Goal: Information Seeking & Learning: Check status

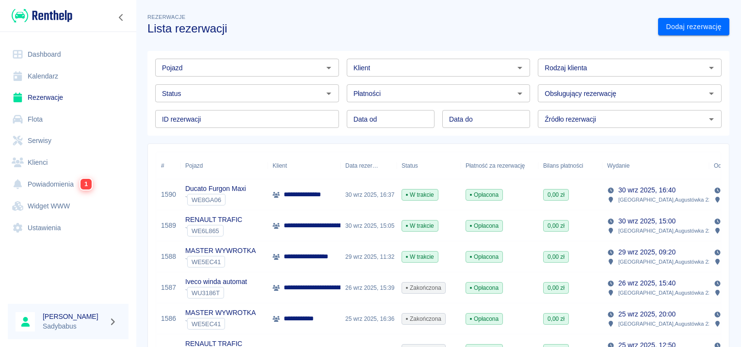
type input "DD.MM.YYYY"
drag, startPoint x: 373, startPoint y: 123, endPoint x: 373, endPoint y: 111, distance: 12.6
click at [373, 123] on input "DD.MM.YYYY" at bounding box center [391, 119] width 88 height 18
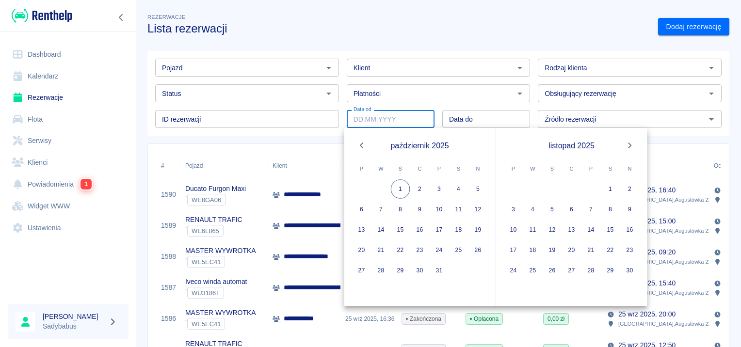
click at [359, 139] on button "Previous month" at bounding box center [361, 145] width 19 height 19
click at [365, 188] on button "1" at bounding box center [361, 189] width 19 height 19
type input "[DATE]"
type input "DD.MM.YYYY"
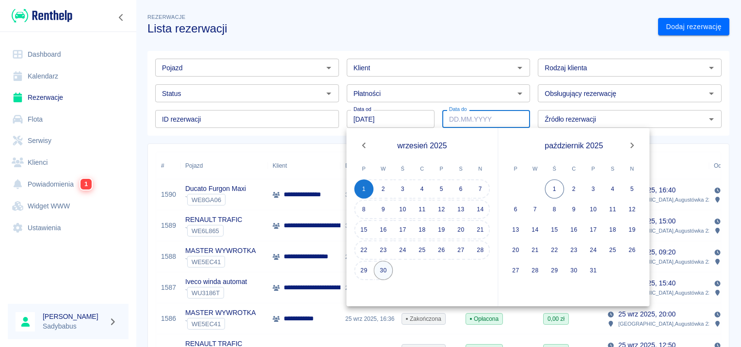
click at [380, 268] on button "30" at bounding box center [383, 270] width 19 height 19
type input "[DATE]"
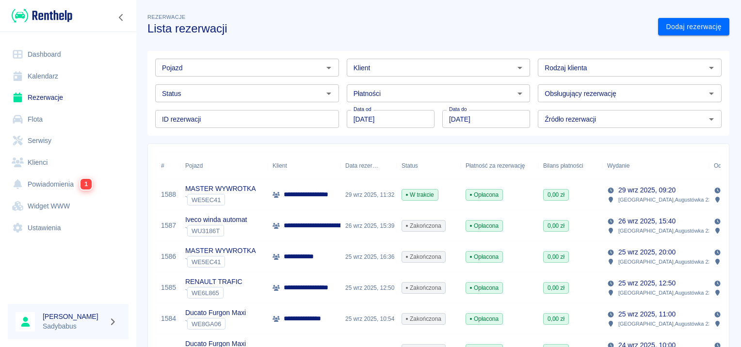
click at [197, 75] on div "Pojazd" at bounding box center [247, 68] width 184 height 18
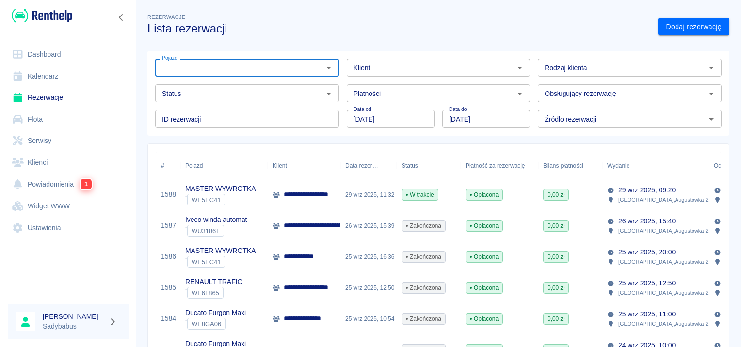
click at [205, 70] on input "Pojazd" at bounding box center [239, 68] width 162 height 12
click at [277, 93] on li "Boxer blaszak - WE9FL41" at bounding box center [245, 89] width 181 height 16
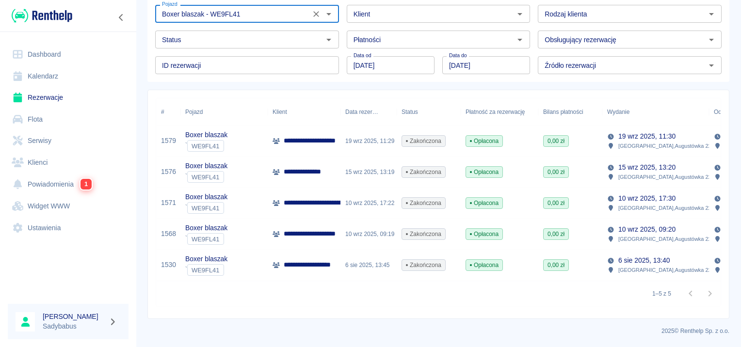
scroll to position [61, 0]
type input "Boxer blaszak - WE9FL41"
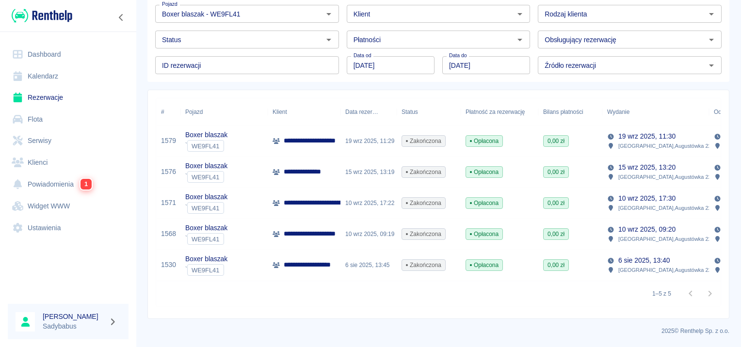
click at [312, 260] on p "**********" at bounding box center [319, 265] width 70 height 10
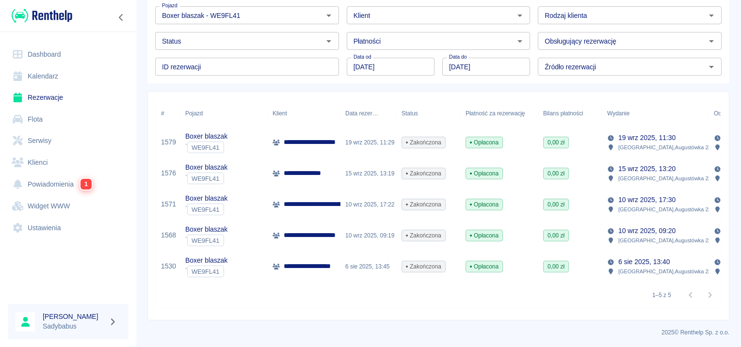
scroll to position [61, 0]
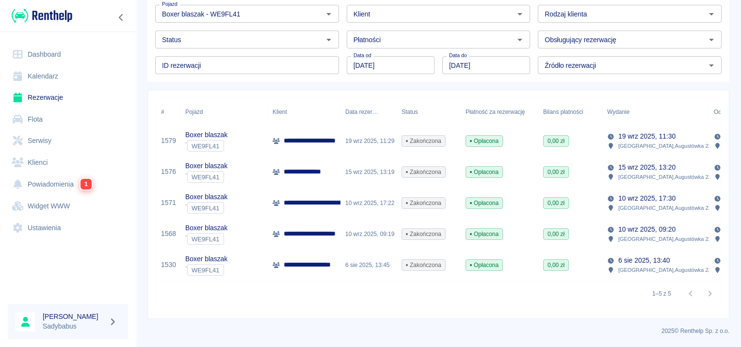
click at [369, 260] on div "6 sie 2025, 13:45" at bounding box center [369, 265] width 56 height 31
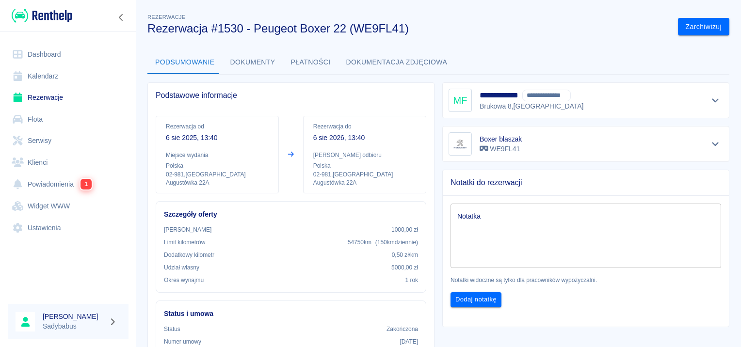
click at [255, 65] on button "Dokumenty" at bounding box center [253, 62] width 61 height 23
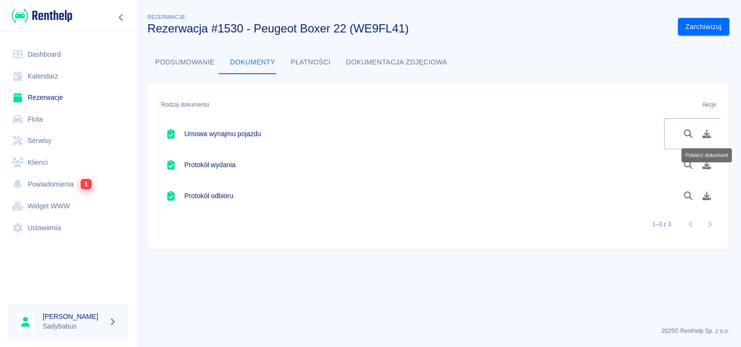
click at [711, 139] on button "Pobierz dokument" at bounding box center [707, 134] width 19 height 16
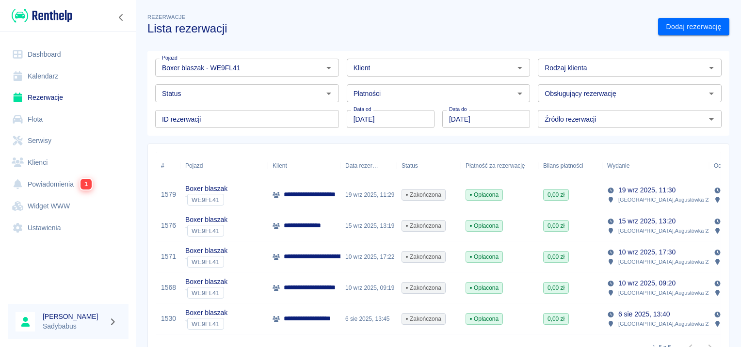
click at [313, 288] on p "**********" at bounding box center [318, 288] width 68 height 10
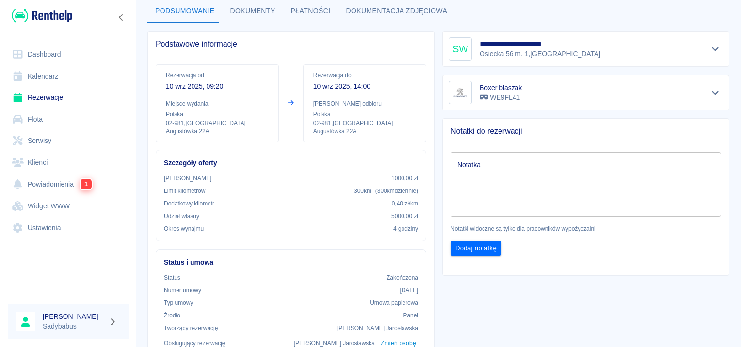
scroll to position [49, 0]
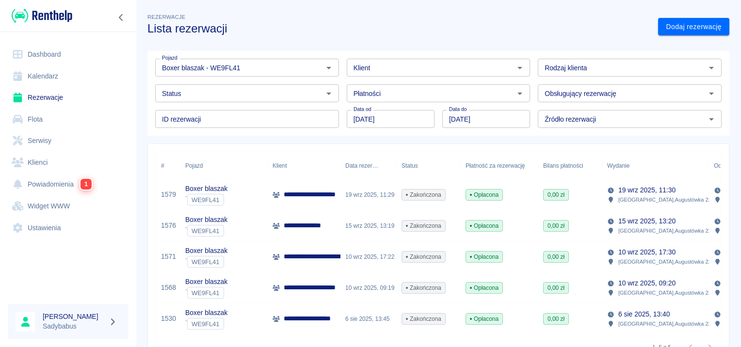
click at [301, 248] on div "**********" at bounding box center [304, 257] width 73 height 31
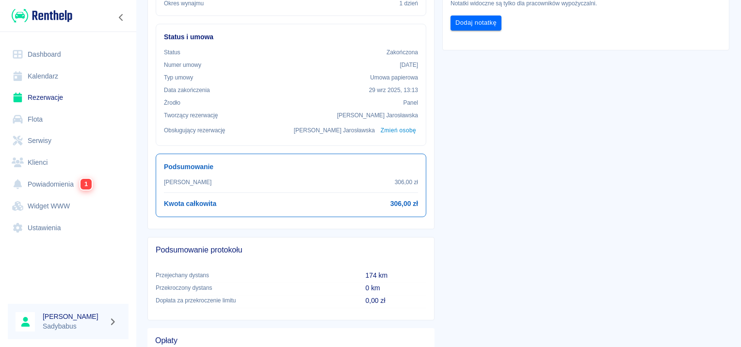
scroll to position [278, 0]
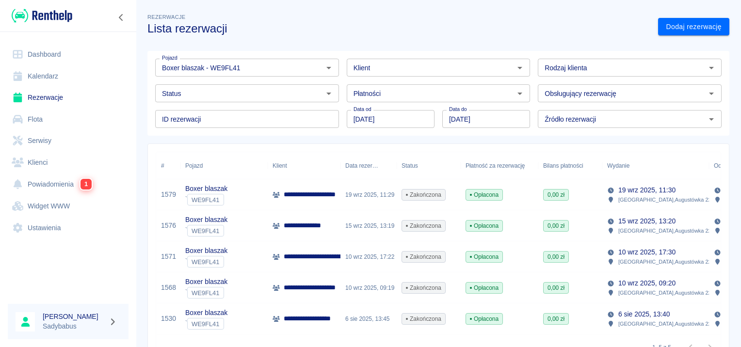
click at [313, 226] on p "**********" at bounding box center [308, 226] width 48 height 10
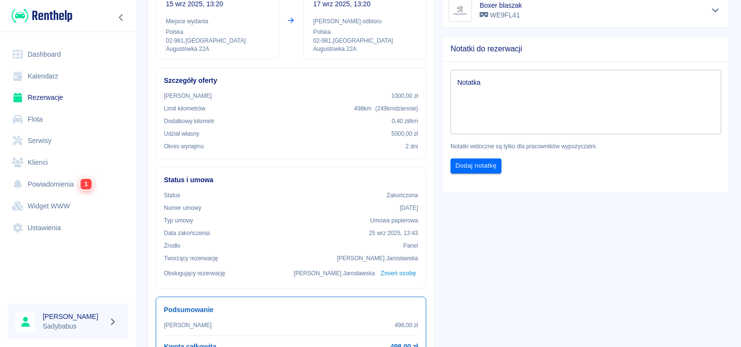
scroll to position [146, 0]
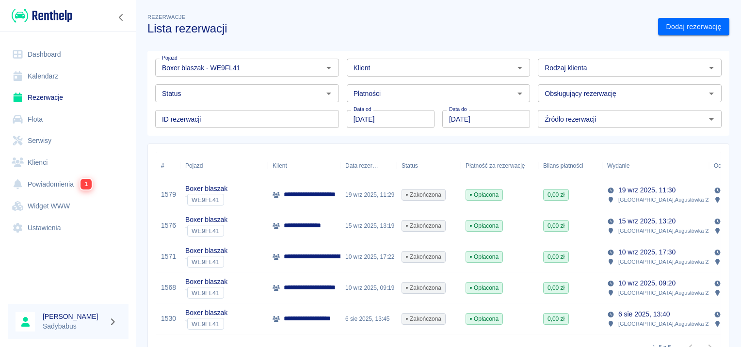
click at [311, 201] on div "**********" at bounding box center [304, 195] width 73 height 31
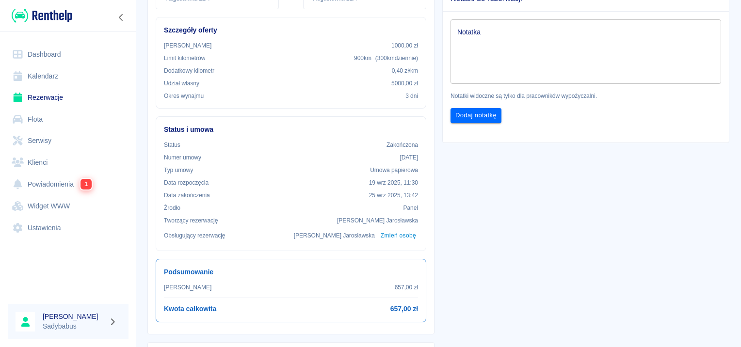
scroll to position [97, 0]
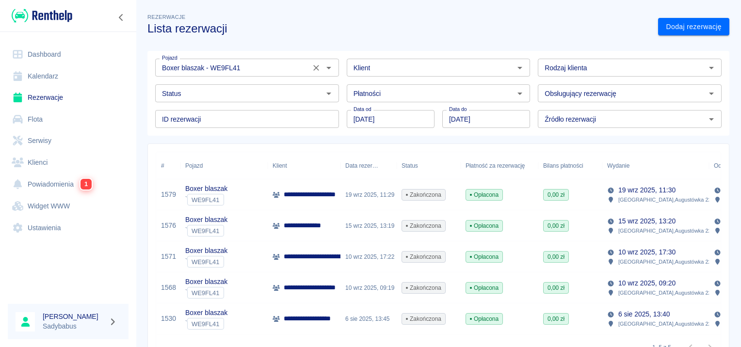
click at [303, 65] on div "Boxer blaszak - WE9FL41 Pojazd" at bounding box center [247, 68] width 184 height 18
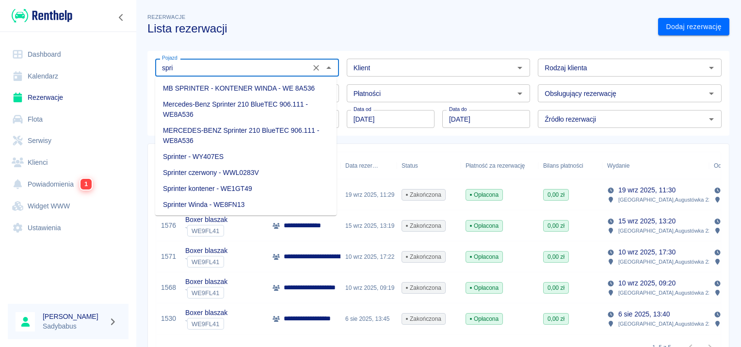
click at [256, 156] on li "Sprinter - WY407ES" at bounding box center [245, 157] width 181 height 16
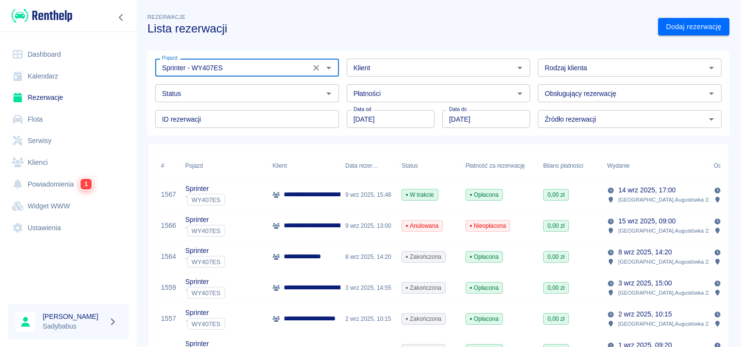
scroll to position [49, 0]
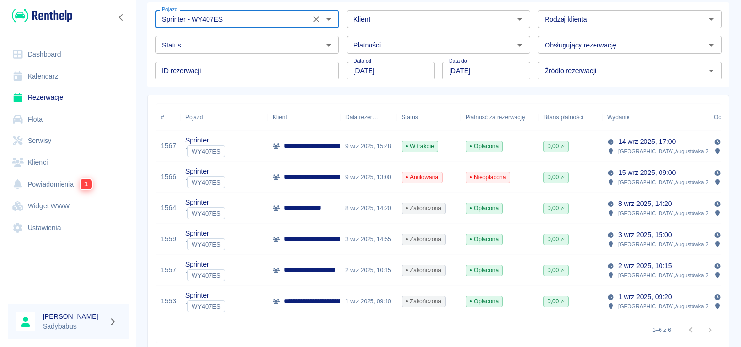
type input "Sprinter - WY407ES"
click at [290, 304] on p "**********" at bounding box center [379, 301] width 191 height 10
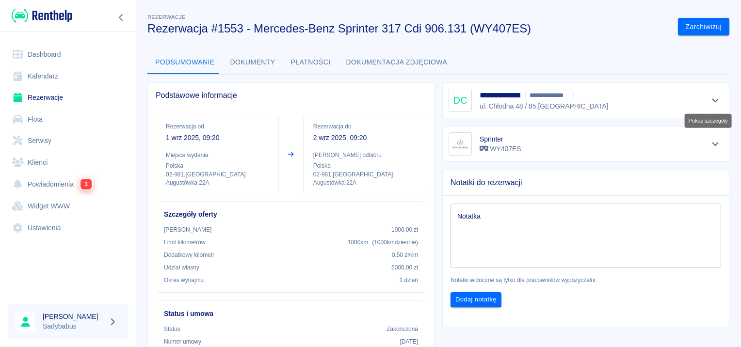
click at [710, 98] on icon "Pokaż szczegóły" at bounding box center [715, 100] width 11 height 9
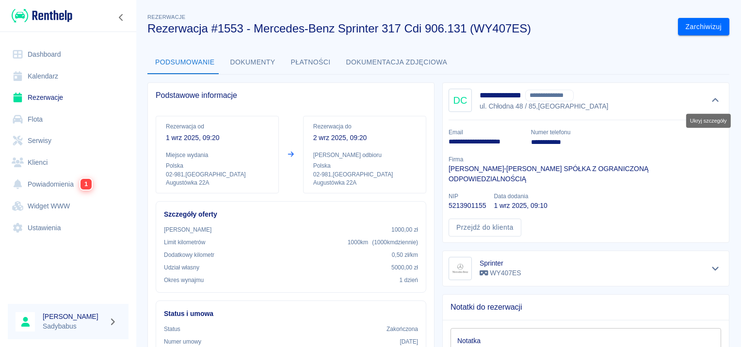
click at [710, 97] on icon "Ukryj szczegóły" at bounding box center [715, 100] width 11 height 9
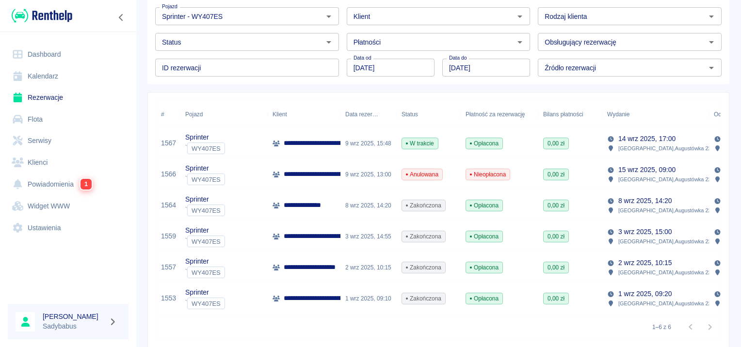
scroll to position [92, 0]
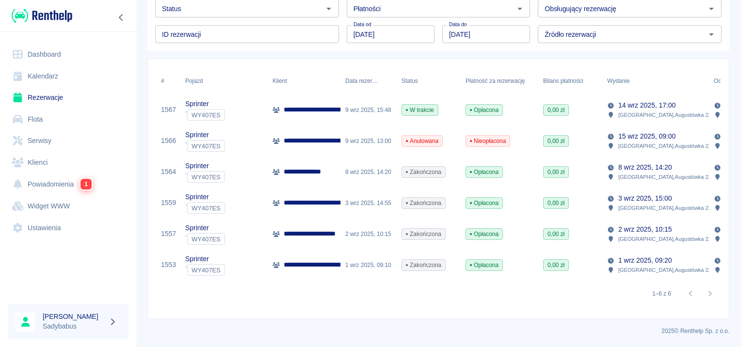
click at [306, 229] on p "**********" at bounding box center [318, 234] width 68 height 10
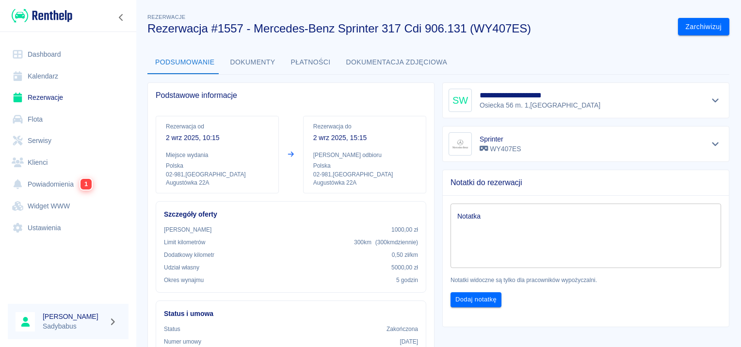
scroll to position [243, 0]
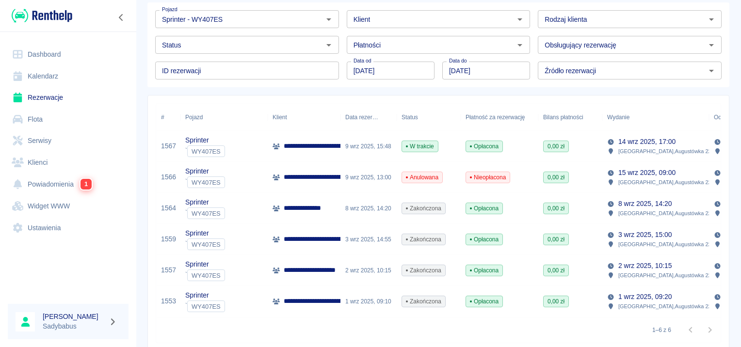
scroll to position [92, 0]
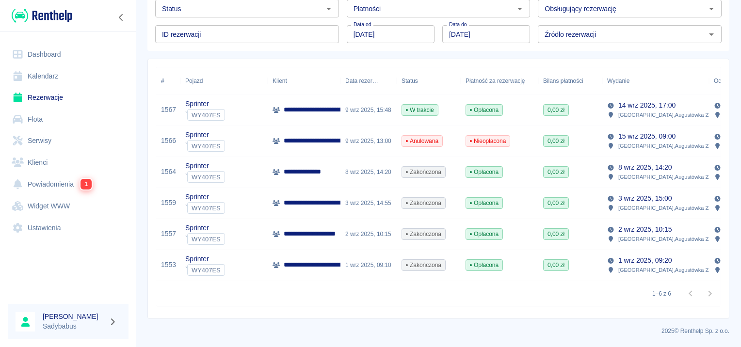
click at [330, 199] on p "**********" at bounding box center [374, 203] width 181 height 10
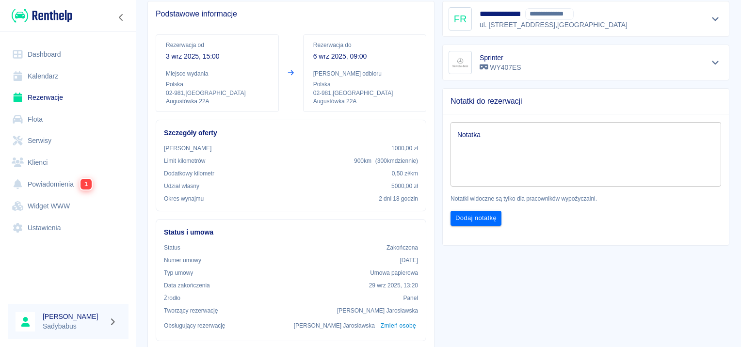
scroll to position [243, 0]
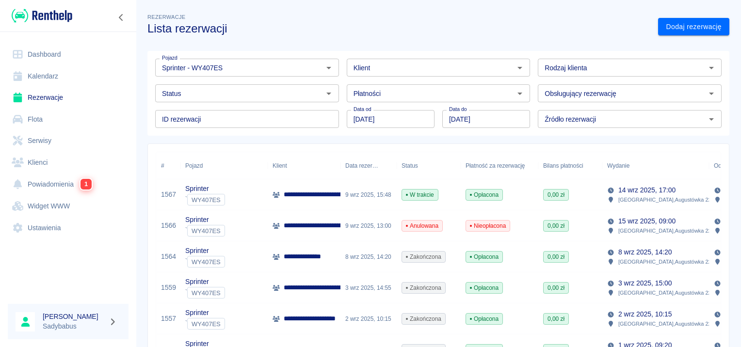
click at [299, 258] on p "**********" at bounding box center [308, 257] width 48 height 10
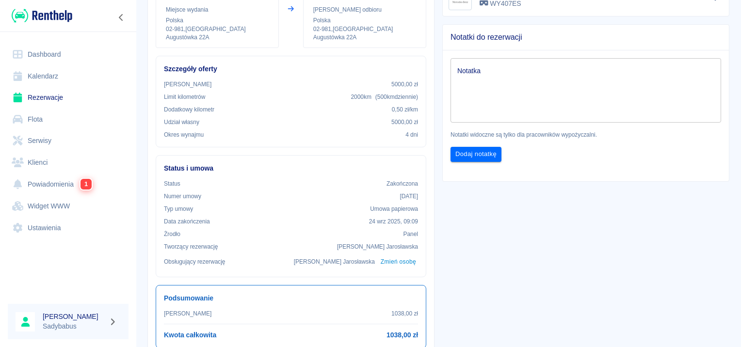
scroll to position [243, 0]
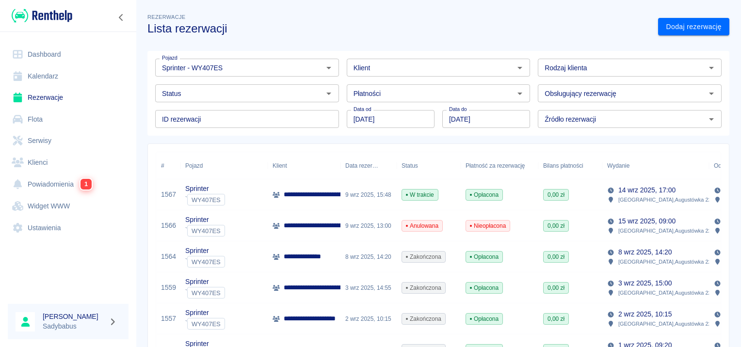
click at [298, 192] on p "**********" at bounding box center [391, 195] width 214 height 10
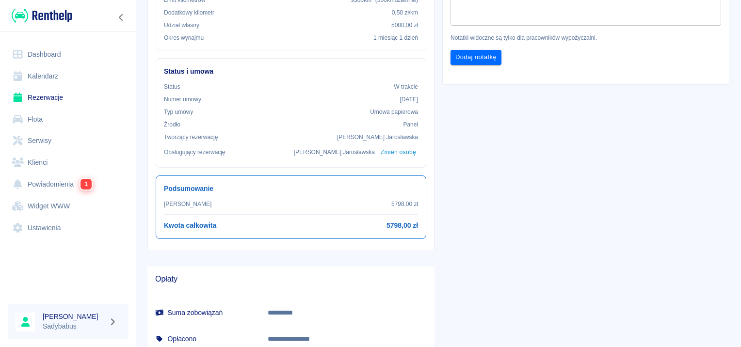
scroll to position [194, 0]
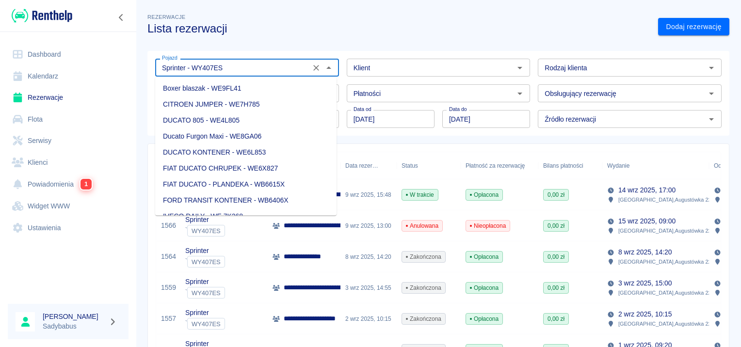
click at [260, 74] on input "Sprinter - WY407ES" at bounding box center [232, 68] width 149 height 12
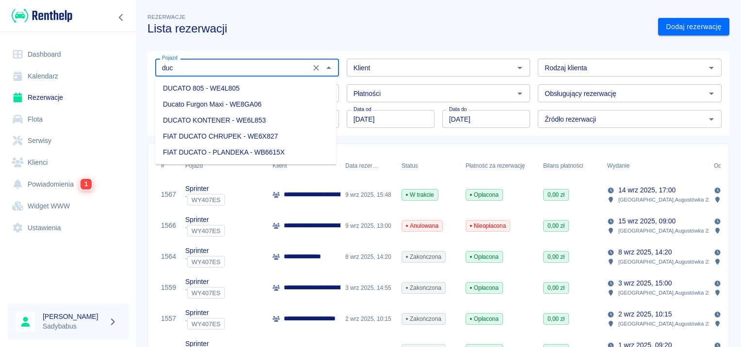
click at [233, 105] on li "Ducato Furgon Maxi - WE8GA06" at bounding box center [245, 105] width 181 height 16
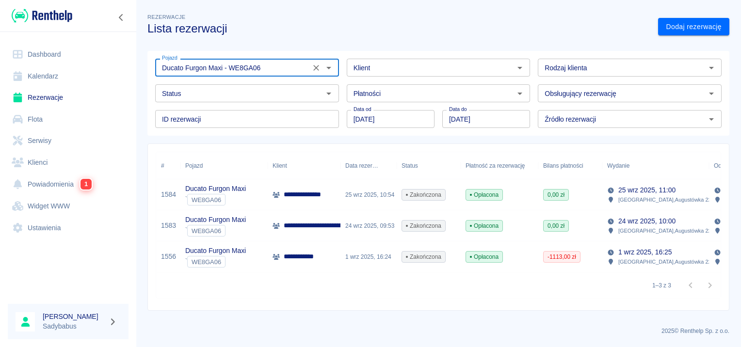
type input "Ducato Furgon Maxi - WE8GA06"
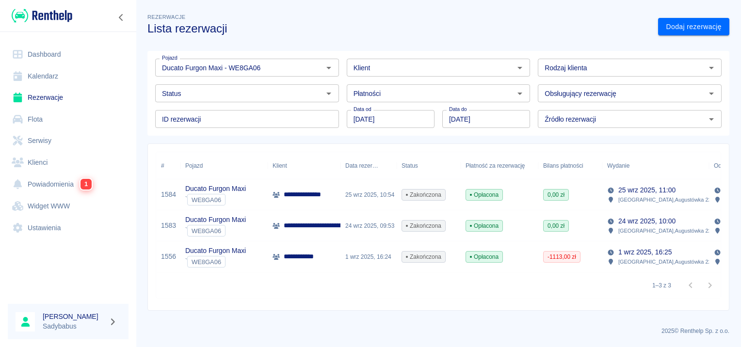
click at [306, 260] on p "**********" at bounding box center [301, 257] width 35 height 10
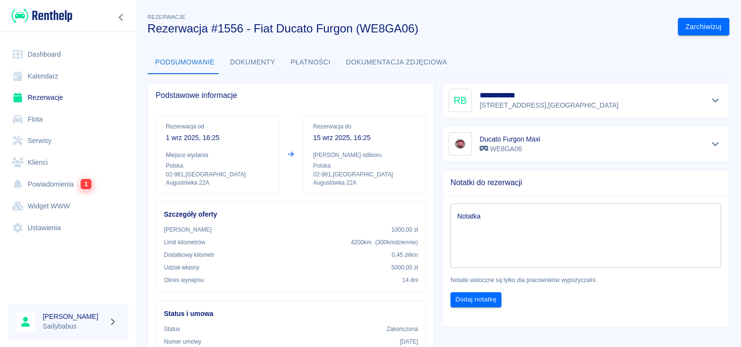
click at [299, 56] on button "Płatności" at bounding box center [310, 62] width 55 height 23
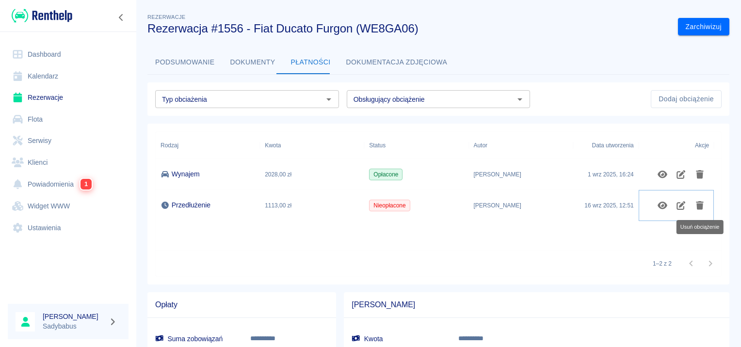
click at [703, 202] on icon "Usuń obciążenie" at bounding box center [700, 205] width 8 height 9
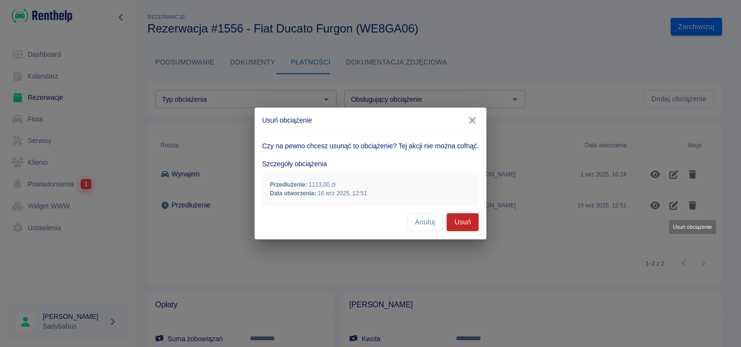
click at [458, 221] on button "Usuń" at bounding box center [463, 223] width 32 height 18
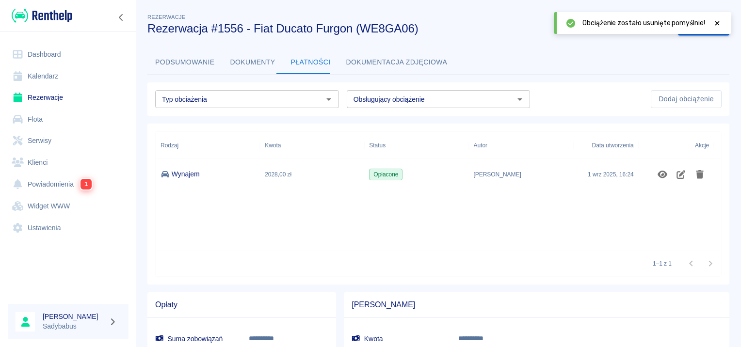
drag, startPoint x: 239, startPoint y: 59, endPoint x: 247, endPoint y: 70, distance: 13.6
click at [239, 59] on button "Dokumenty" at bounding box center [253, 62] width 61 height 23
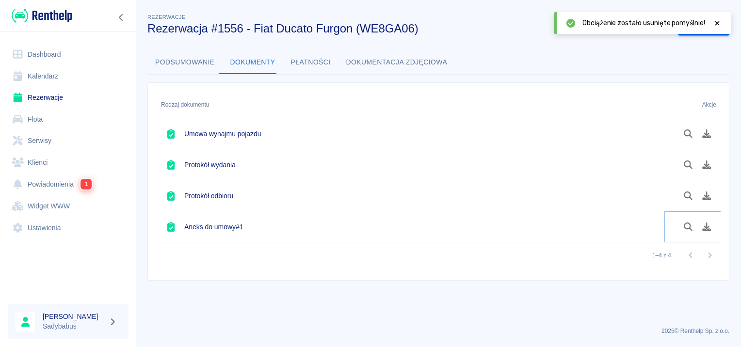
click at [705, 223] on icon "Pobierz dokument" at bounding box center [707, 227] width 11 height 9
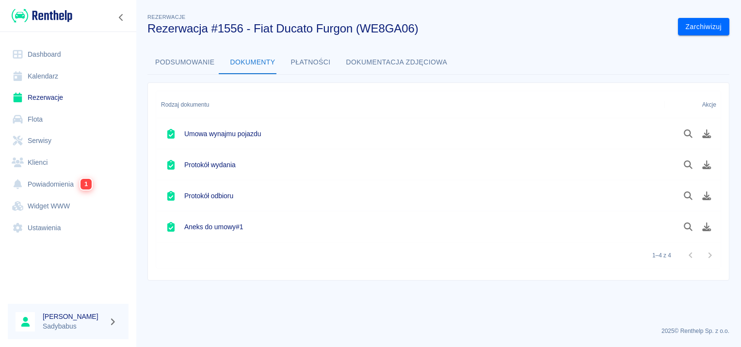
click at [173, 56] on button "Podsumowanie" at bounding box center [185, 62] width 75 height 23
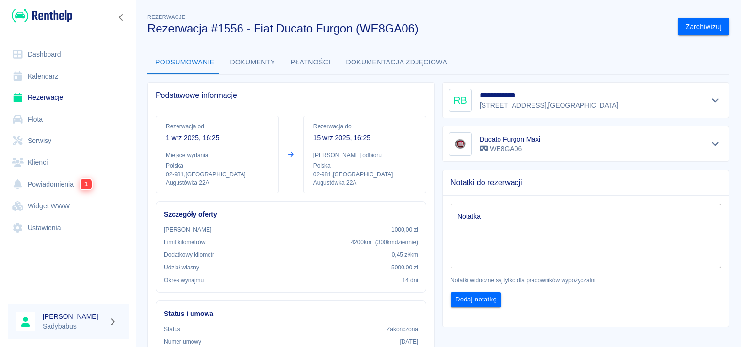
click at [305, 65] on button "Płatności" at bounding box center [310, 62] width 55 height 23
click at [501, 230] on textarea "Notatka" at bounding box center [586, 236] width 257 height 49
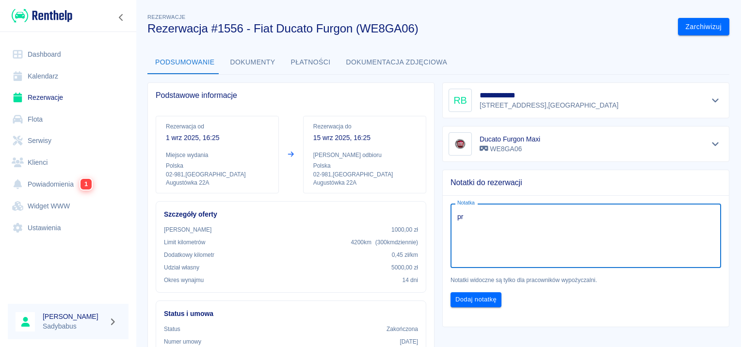
type textarea "p"
click at [309, 61] on button "Płatności" at bounding box center [310, 62] width 55 height 23
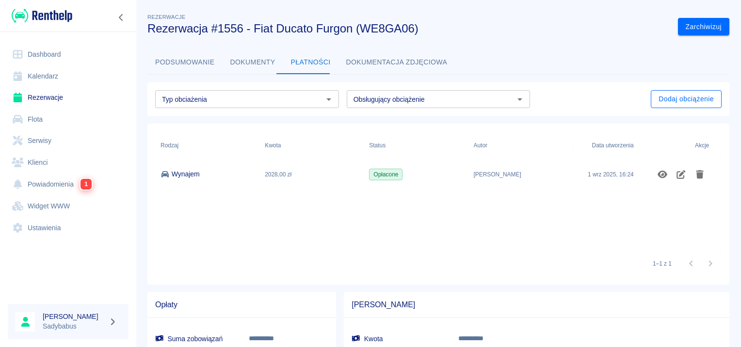
click at [668, 96] on button "Dodaj obciążenie" at bounding box center [686, 99] width 71 height 18
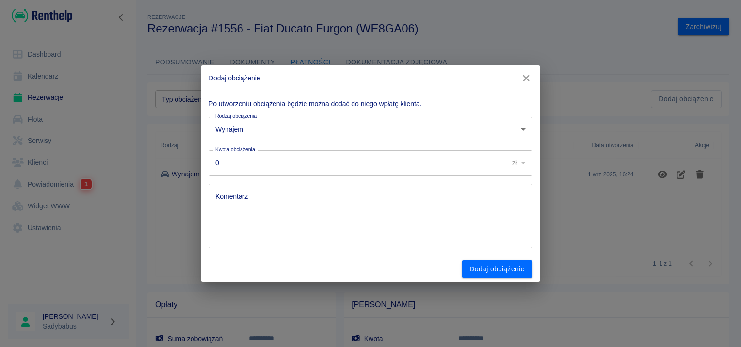
click at [306, 126] on body "**********" at bounding box center [370, 173] width 741 height 347
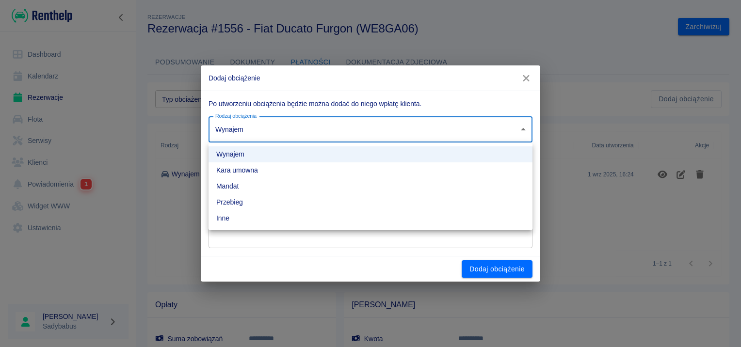
click at [297, 106] on div at bounding box center [370, 173] width 741 height 347
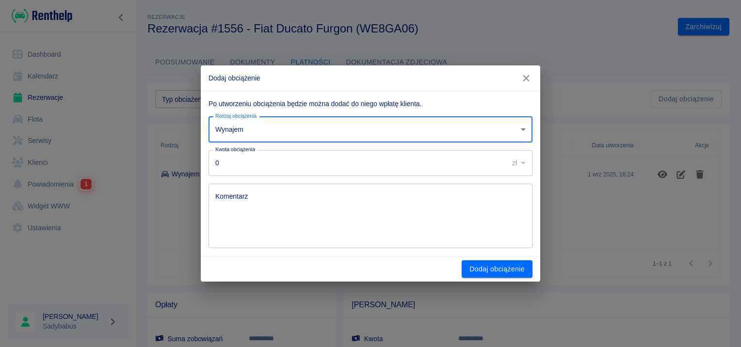
click at [277, 161] on input "0" at bounding box center [355, 163] width 293 height 26
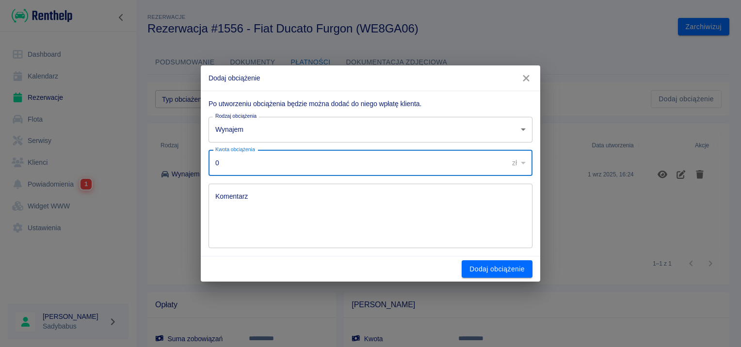
click at [277, 161] on input "0" at bounding box center [355, 163] width 293 height 26
type input "1113"
click at [288, 199] on textarea "Komentarz" at bounding box center [370, 216] width 311 height 49
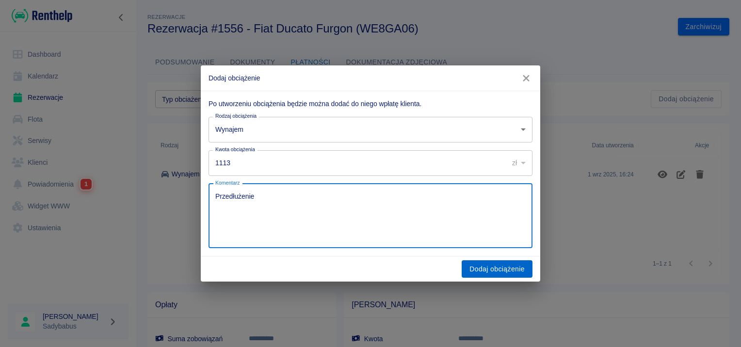
type textarea "Przedłużenie"
click at [503, 266] on button "Dodaj obciążenie" at bounding box center [497, 270] width 71 height 18
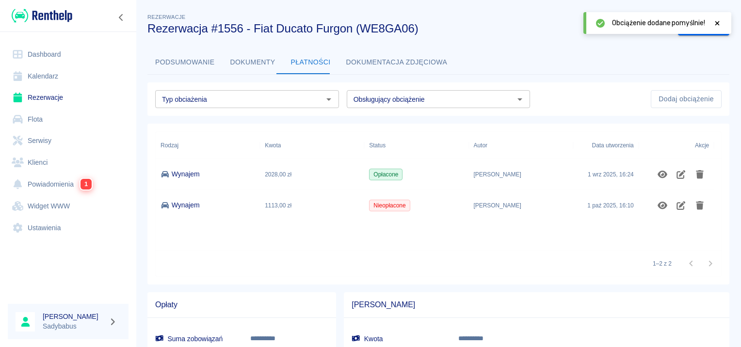
click at [389, 204] on span "Nieopłacone" at bounding box center [390, 205] width 40 height 9
click at [682, 211] on button "Edytuj obciążenie" at bounding box center [681, 205] width 19 height 16
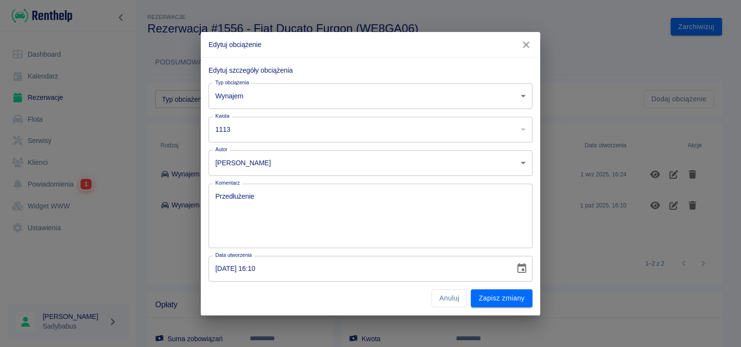
click at [523, 48] on icon "button" at bounding box center [526, 45] width 13 height 10
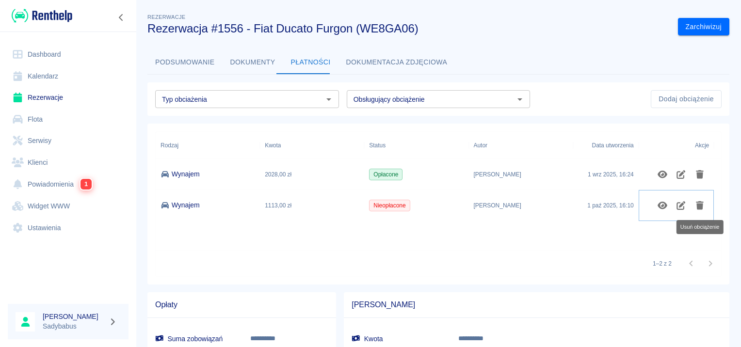
click at [702, 206] on icon "Usuń obciążenie" at bounding box center [700, 205] width 8 height 9
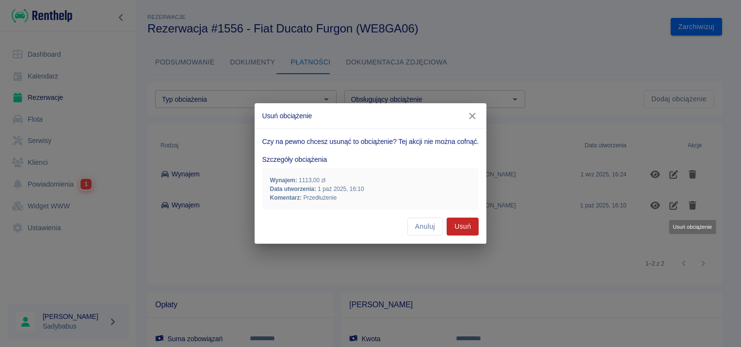
click at [450, 223] on button "Usuń" at bounding box center [463, 227] width 32 height 18
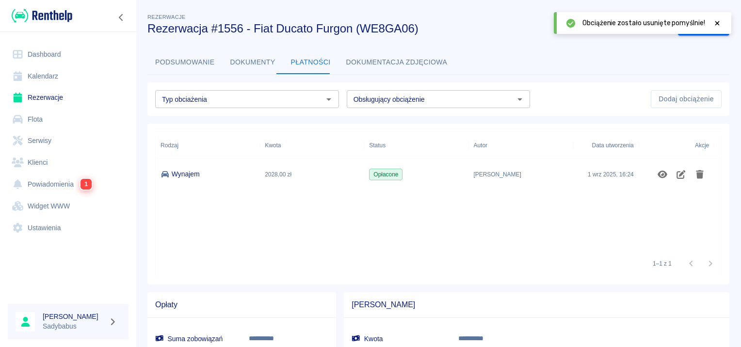
click at [203, 65] on button "Podsumowanie" at bounding box center [185, 62] width 75 height 23
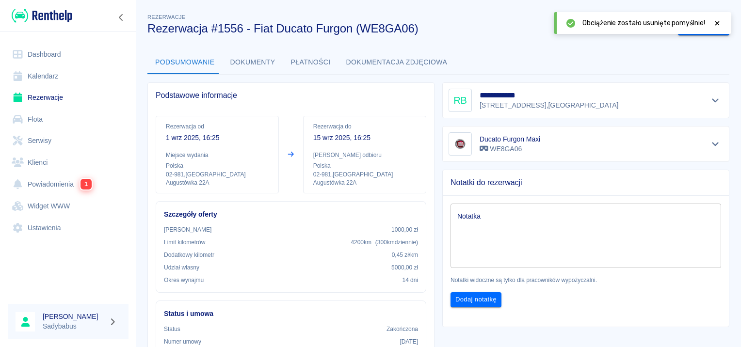
click at [530, 220] on textarea "Notatka" at bounding box center [586, 236] width 257 height 49
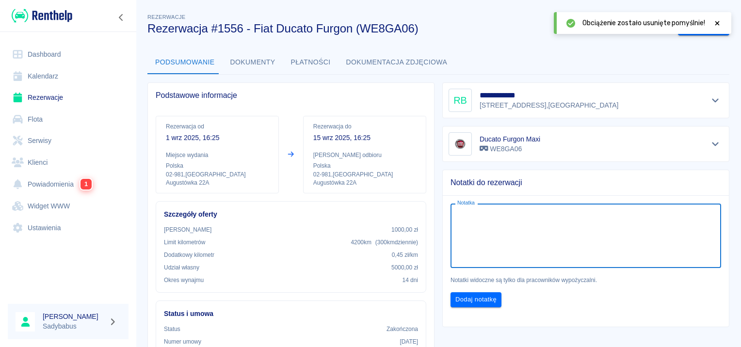
click at [530, 220] on textarea "Notatka" at bounding box center [586, 236] width 257 height 49
type textarea "PRZEDŁUŻENIE 1113"
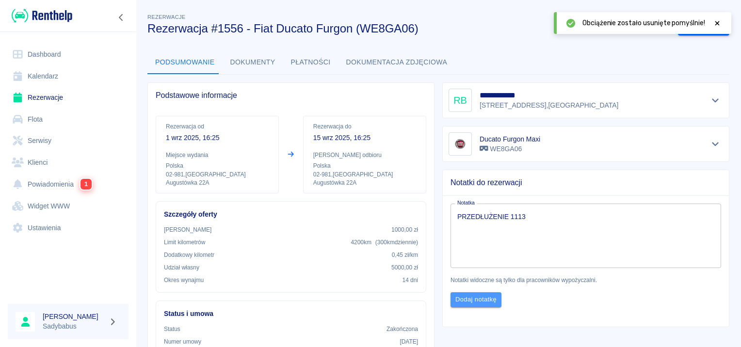
click at [480, 304] on button "Dodaj notatkę" at bounding box center [476, 300] width 51 height 15
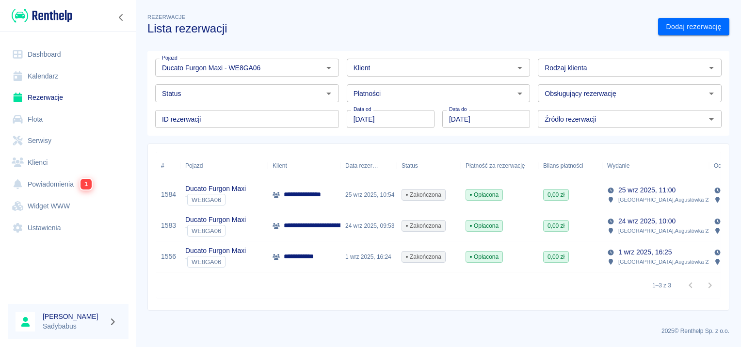
click at [311, 227] on p "**********" at bounding box center [399, 226] width 230 height 10
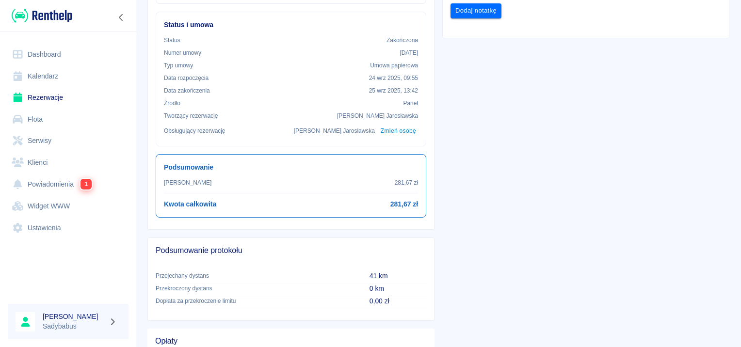
scroll to position [291, 0]
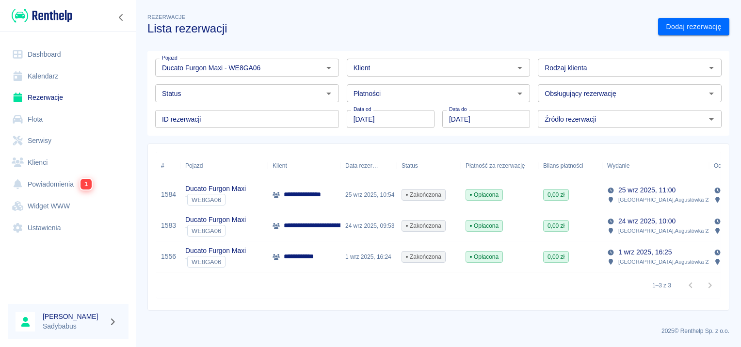
click at [295, 195] on p "**********" at bounding box center [305, 195] width 42 height 10
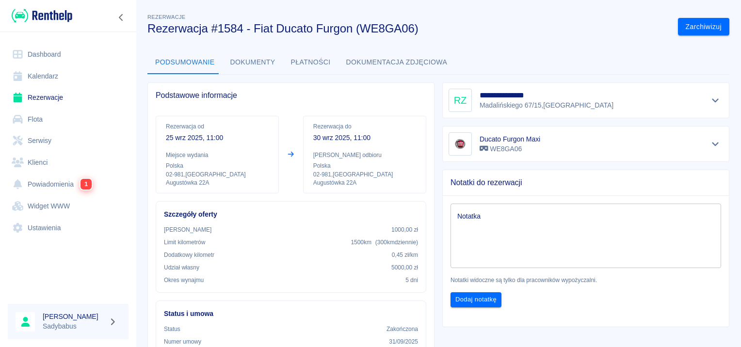
click at [41, 97] on link "Rezerwacje" at bounding box center [68, 98] width 121 height 22
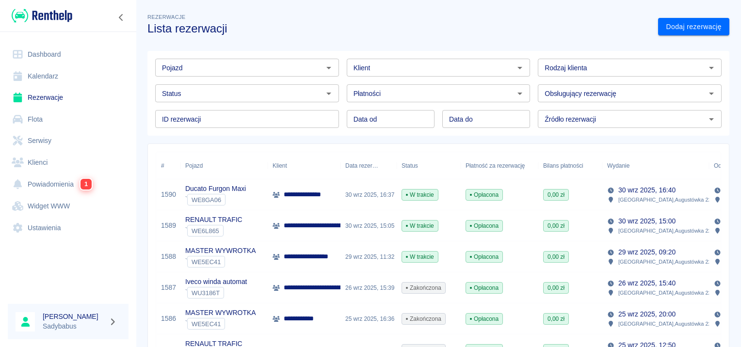
click at [210, 66] on input "Pojazd" at bounding box center [239, 68] width 162 height 12
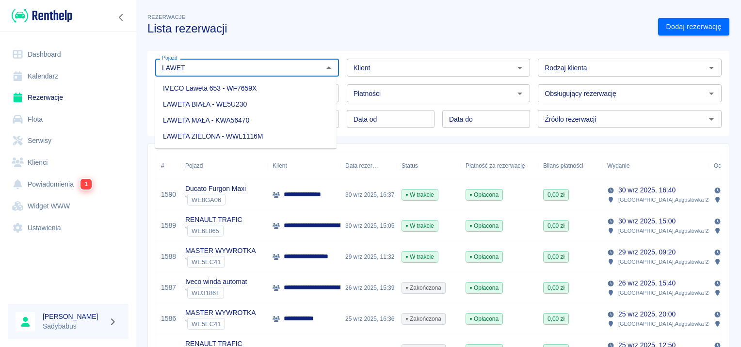
click at [209, 85] on li "IVECO Laweta 653 - WF7659X" at bounding box center [245, 89] width 181 height 16
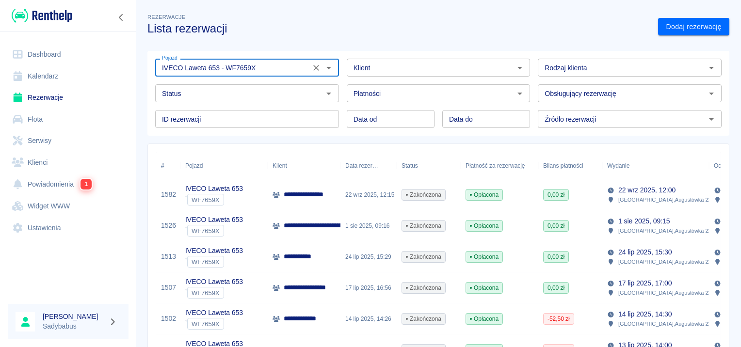
type input "IVECO Laweta 653 - WF7659X"
type input "DD.MM.YYYY"
click at [372, 117] on input "DD.MM.YYYY" at bounding box center [391, 119] width 88 height 18
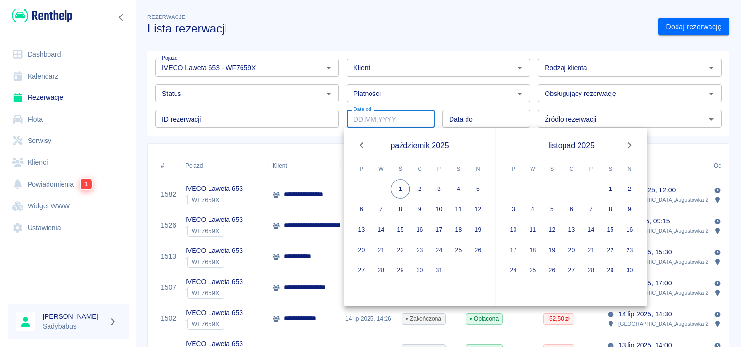
click at [365, 144] on icon "Previous month" at bounding box center [362, 146] width 12 height 12
click at [367, 192] on button "1" at bounding box center [361, 189] width 19 height 19
type input "[DATE]"
type input "DD.MM.YYYY"
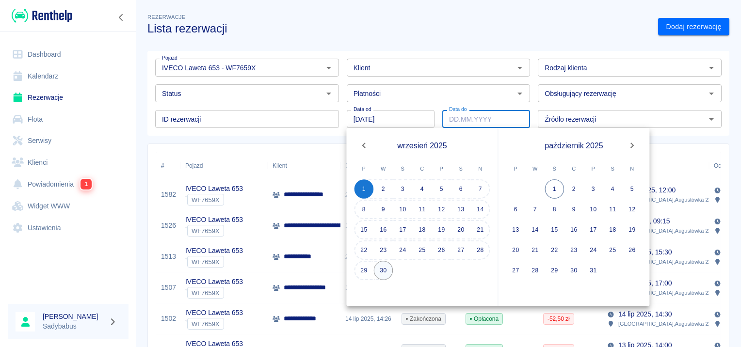
click at [388, 266] on button "30" at bounding box center [383, 270] width 19 height 19
type input "[DATE]"
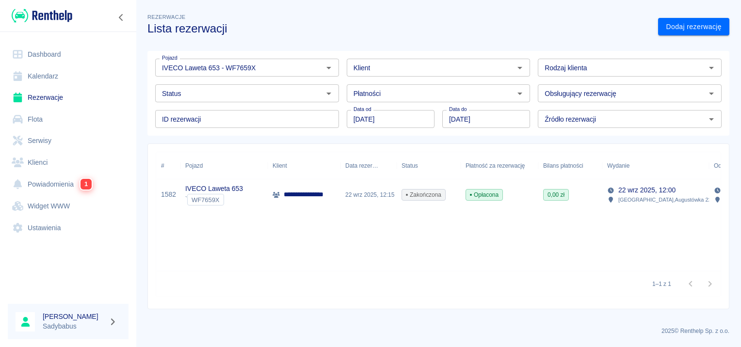
click at [380, 121] on input "[DATE]" at bounding box center [391, 119] width 88 height 18
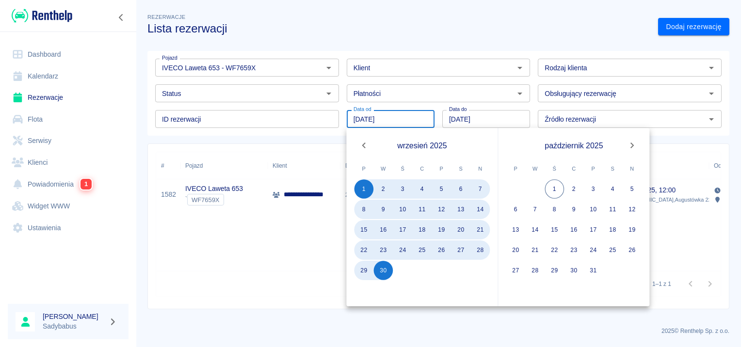
click at [364, 144] on icon "Previous month" at bounding box center [363, 146] width 3 height 6
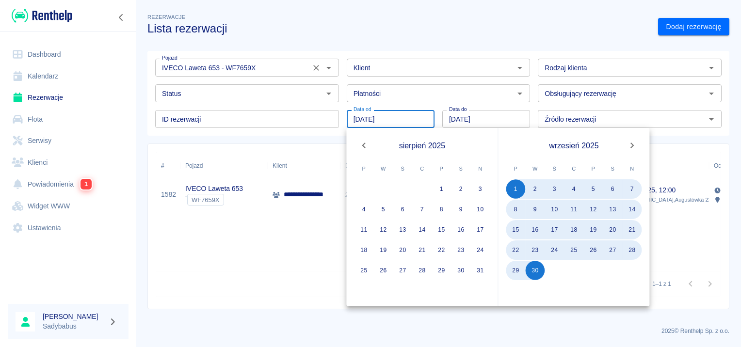
click at [228, 73] on input "IVECO Laweta 653 - WF7659X" at bounding box center [232, 68] width 149 height 12
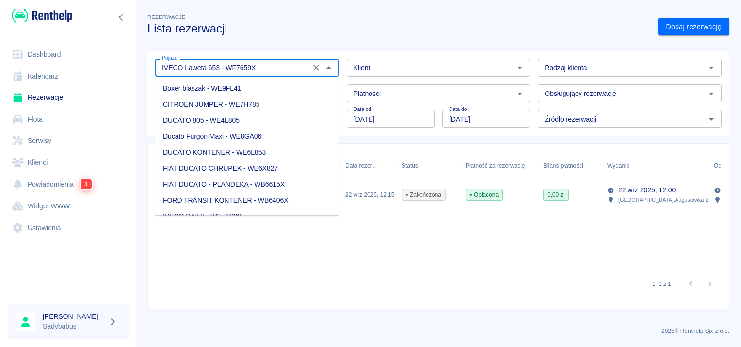
scroll to position [41, 0]
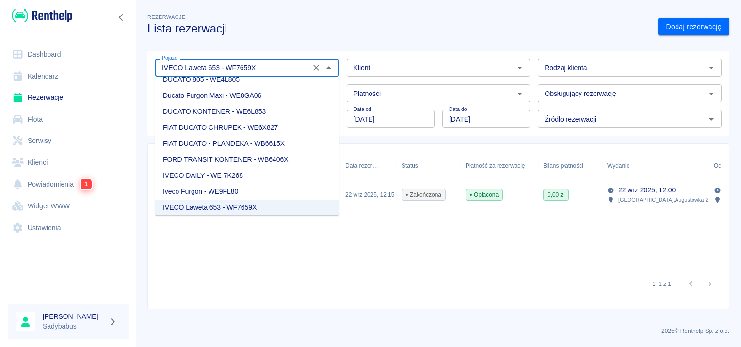
click at [245, 190] on li "Iveco Furgon - WE9FL80" at bounding box center [247, 192] width 184 height 16
type input "Iveco Furgon - WE9FL80"
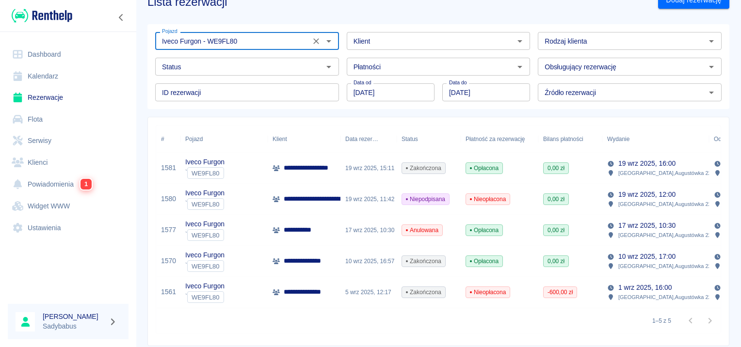
scroll to position [49, 0]
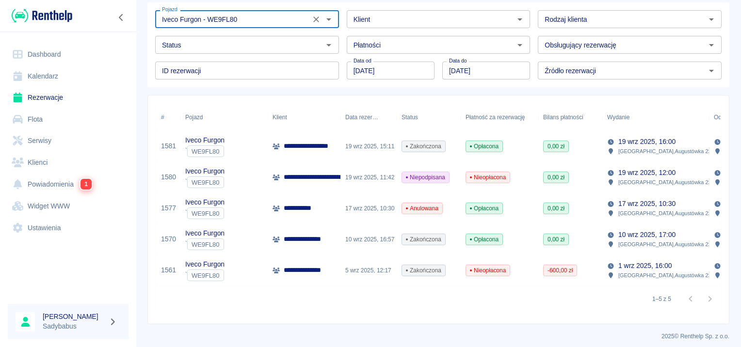
click at [294, 244] on p "**********" at bounding box center [307, 239] width 46 height 10
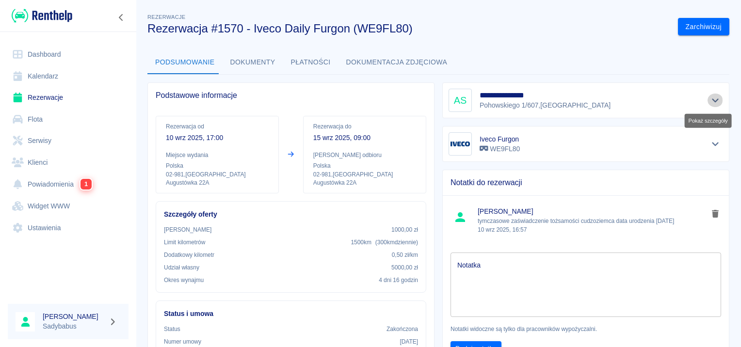
click at [710, 99] on icon "Pokaż szczegóły" at bounding box center [715, 100] width 11 height 9
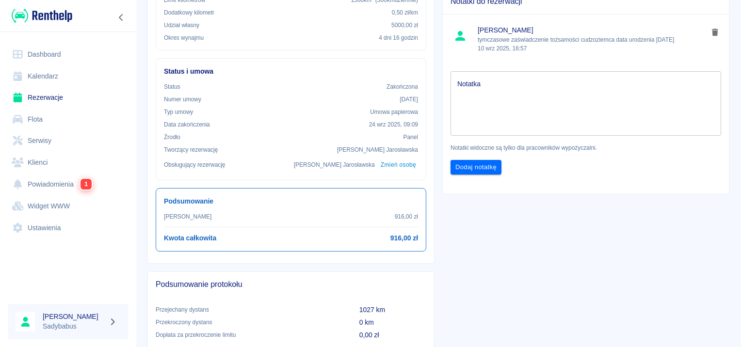
scroll to position [291, 0]
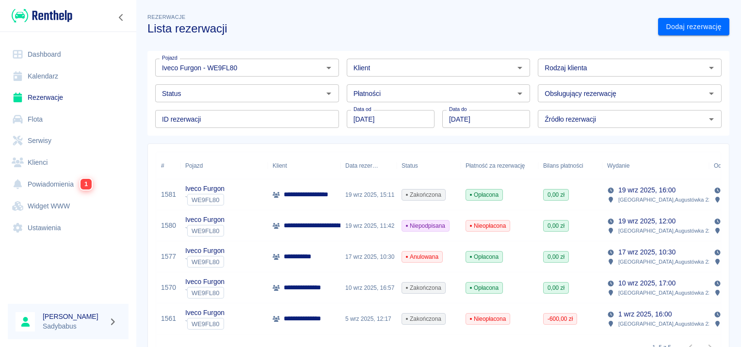
click at [301, 226] on p "**********" at bounding box center [324, 226] width 80 height 10
click at [371, 224] on div "19 wrz 2025, 11:42" at bounding box center [369, 226] width 56 height 31
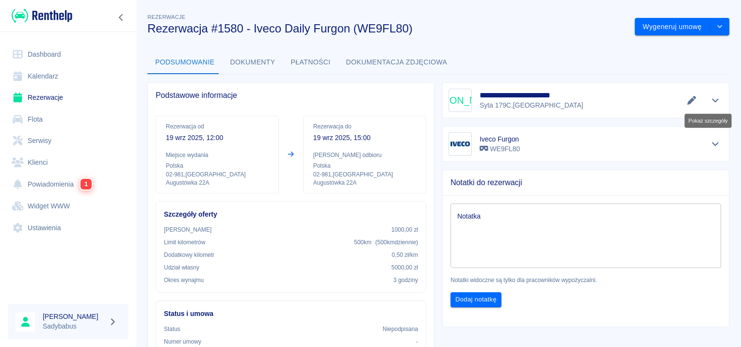
click at [712, 100] on icon "Pokaż szczegóły" at bounding box center [715, 101] width 7 height 4
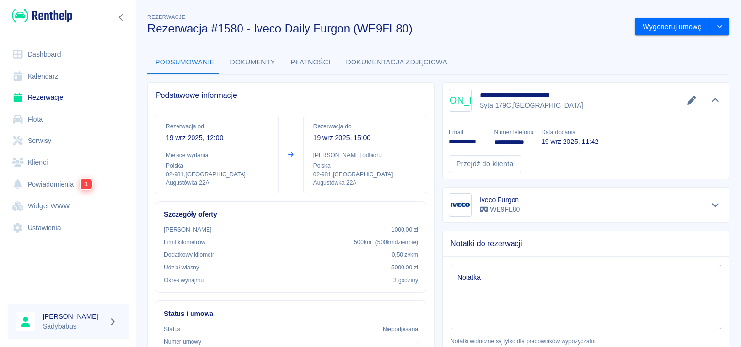
click at [263, 57] on button "Dokumenty" at bounding box center [253, 62] width 61 height 23
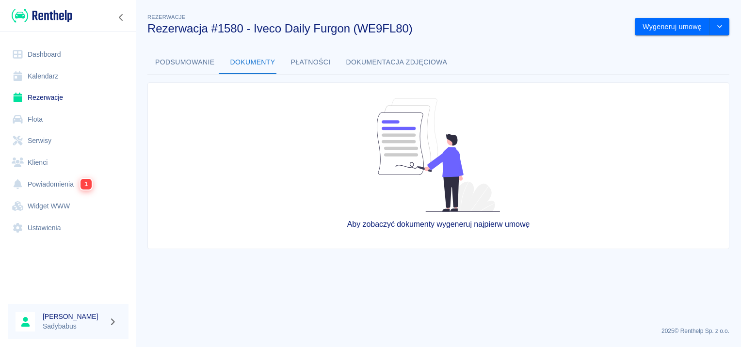
click at [183, 62] on button "Podsumowanie" at bounding box center [185, 62] width 75 height 23
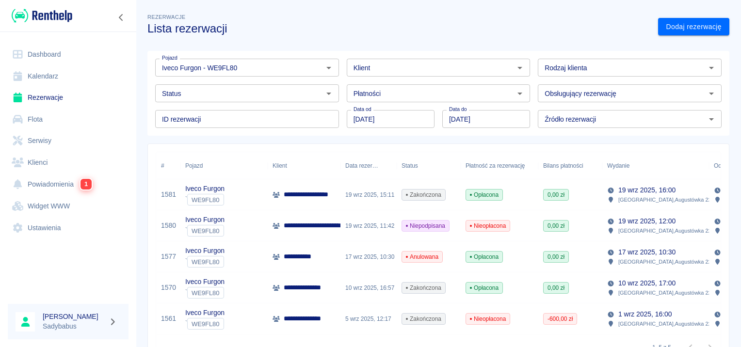
click at [310, 196] on p "**********" at bounding box center [315, 195] width 63 height 10
click at [236, 68] on input "Iveco Furgon - WE9FL80" at bounding box center [232, 68] width 149 height 12
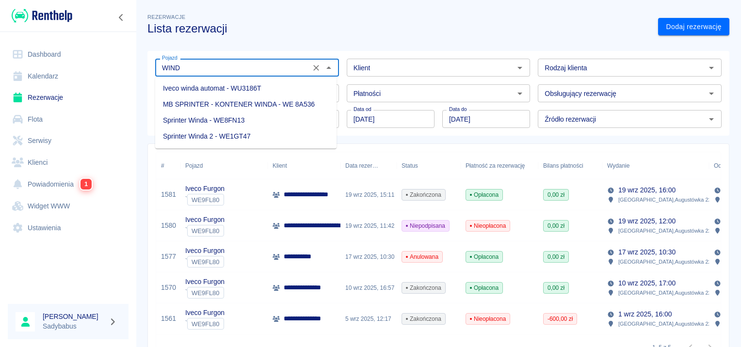
click at [229, 84] on li "Iveco winda automat - WU3186T" at bounding box center [245, 89] width 181 height 16
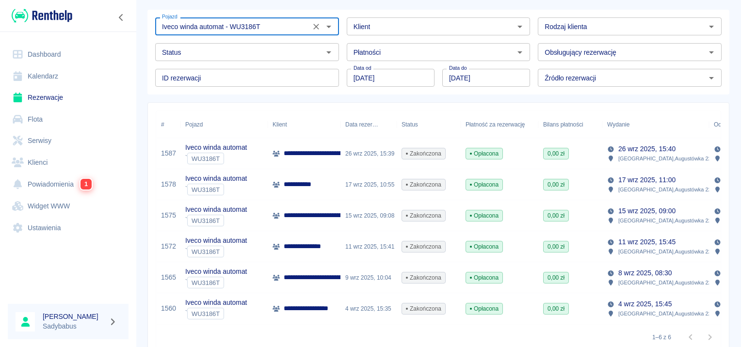
scroll to position [92, 0]
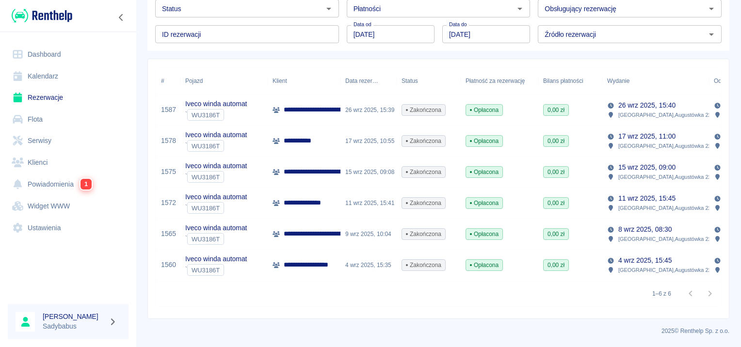
type input "Iveco winda automat - WU3186T"
click at [319, 261] on p "**********" at bounding box center [313, 265] width 59 height 10
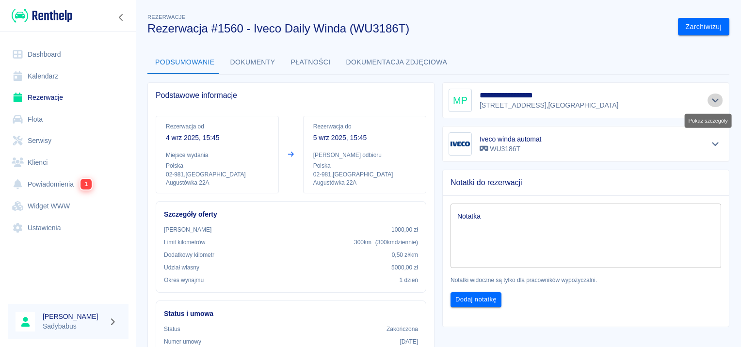
click at [710, 99] on icon "Pokaż szczegóły" at bounding box center [715, 100] width 11 height 9
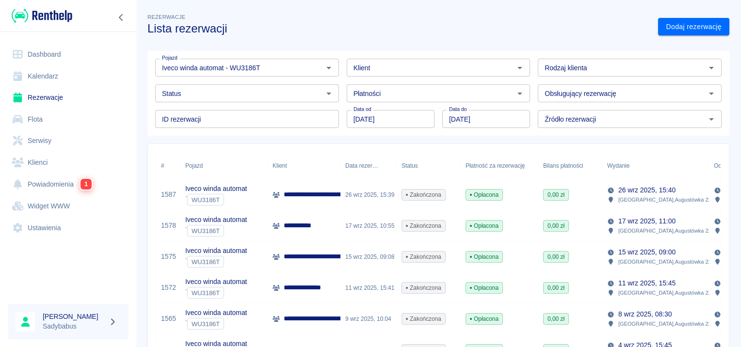
scroll to position [92, 0]
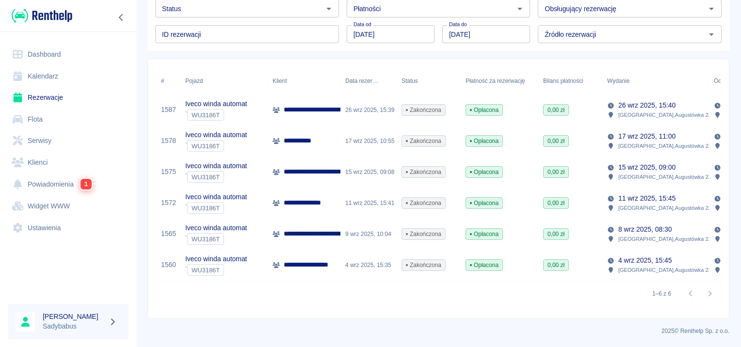
click at [307, 219] on div "**********" at bounding box center [304, 234] width 73 height 31
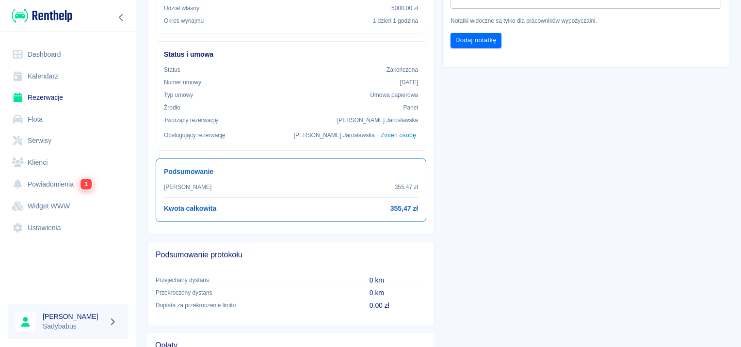
scroll to position [243, 0]
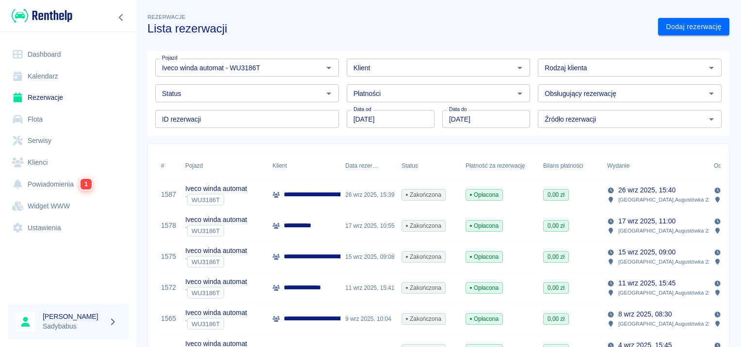
click at [314, 289] on p "**********" at bounding box center [308, 288] width 48 height 10
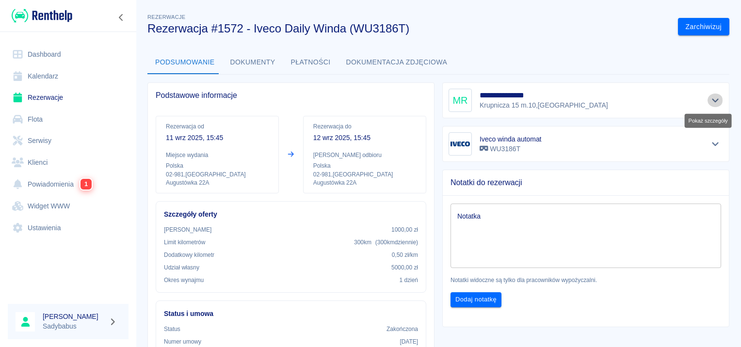
click at [710, 97] on icon "Pokaż szczegóły" at bounding box center [715, 100] width 11 height 9
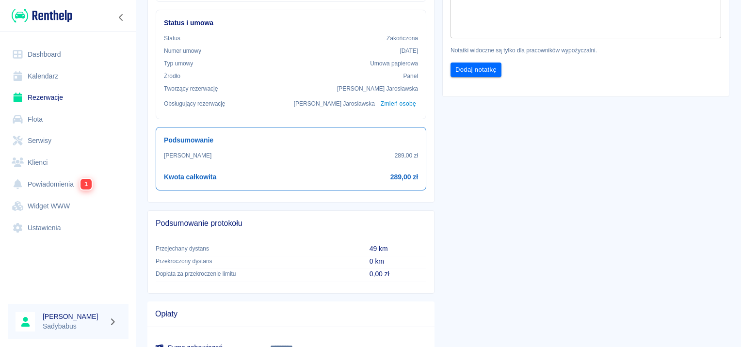
scroll to position [243, 0]
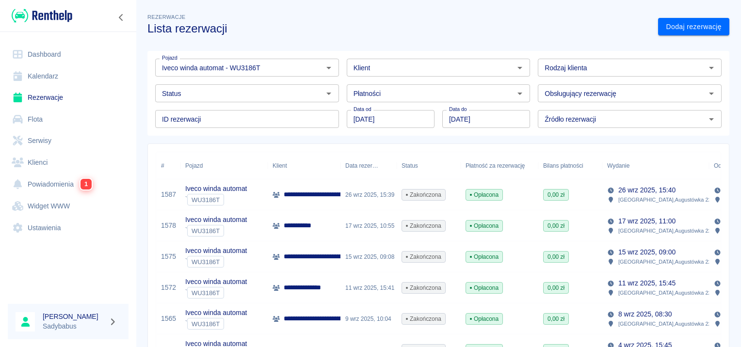
click at [311, 256] on p "**********" at bounding box center [372, 257] width 177 height 10
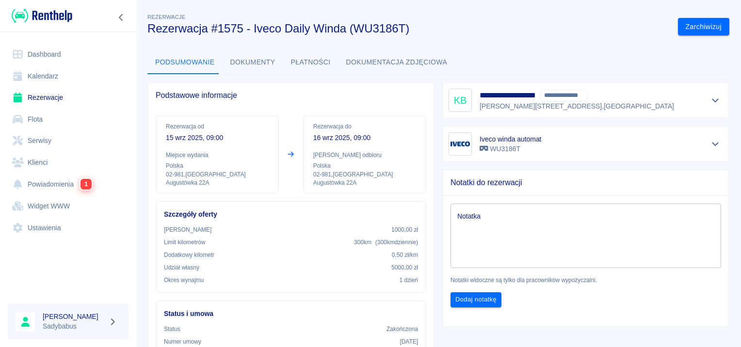
scroll to position [243, 0]
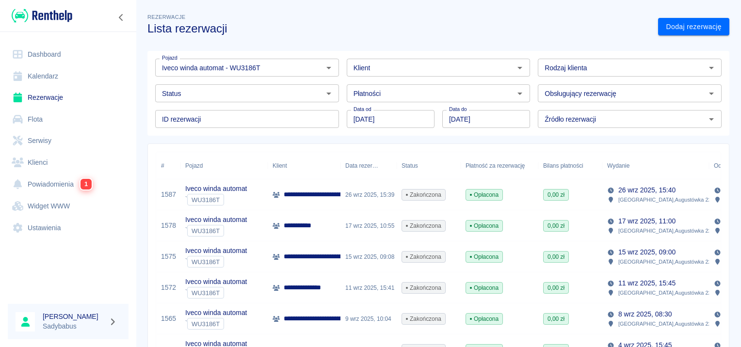
click at [312, 229] on p "**********" at bounding box center [302, 226] width 36 height 10
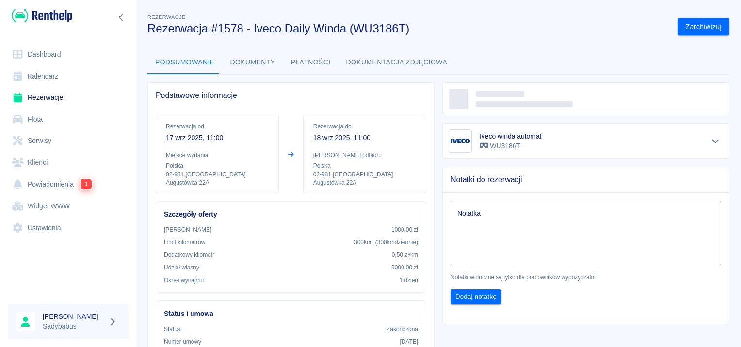
scroll to position [309, 0]
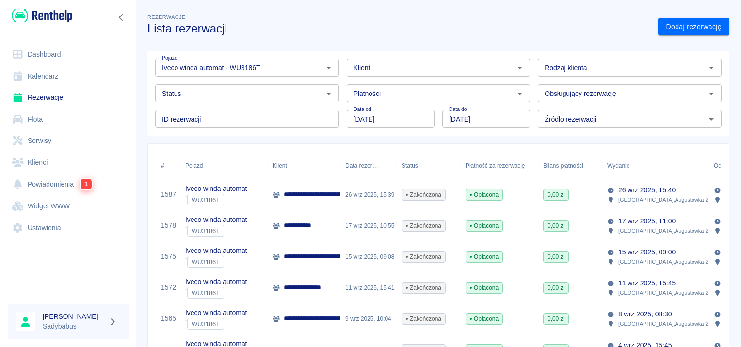
click at [316, 196] on p "**********" at bounding box center [409, 195] width 250 height 10
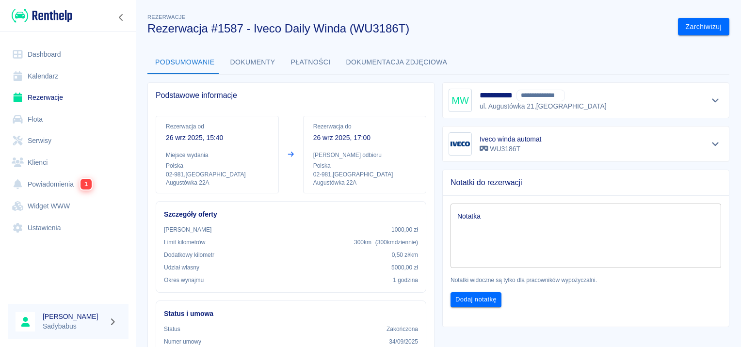
scroll to position [291, 0]
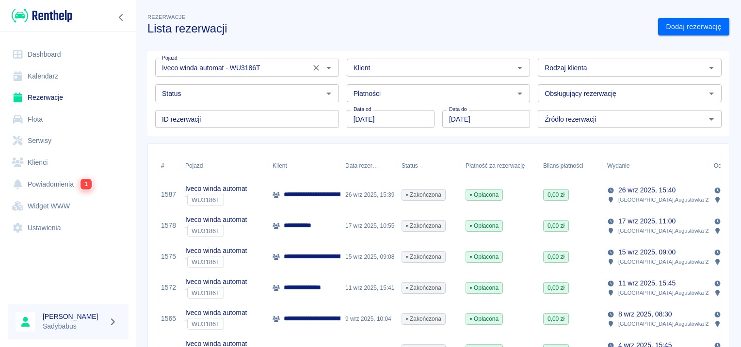
click at [223, 68] on input "Iveco winda automat - WU3186T" at bounding box center [232, 68] width 149 height 12
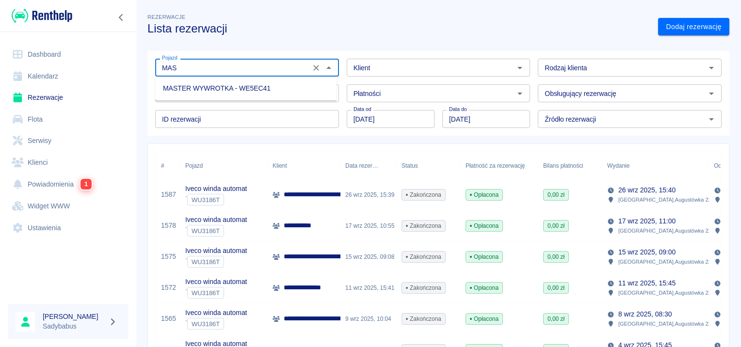
click at [229, 87] on li "MASTER WYWROTKA - WE5EC41" at bounding box center [245, 89] width 181 height 16
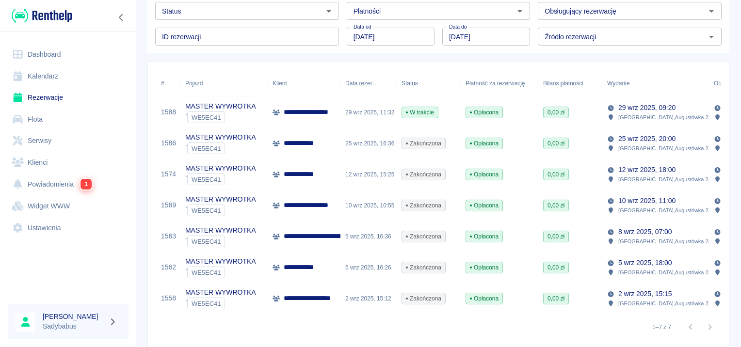
scroll to position [123, 0]
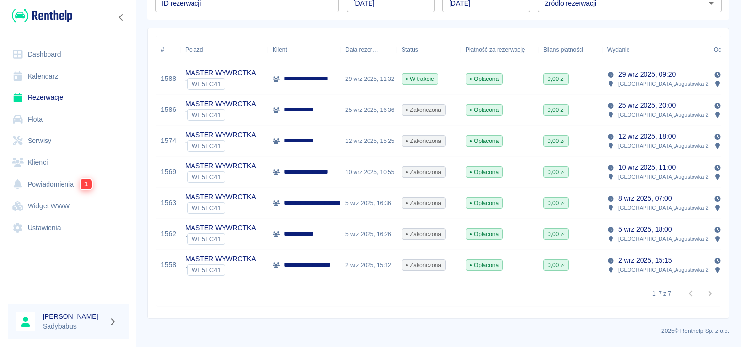
type input "MASTER WYWROTKA - WE5EC41"
click at [308, 260] on p "**********" at bounding box center [315, 265] width 62 height 10
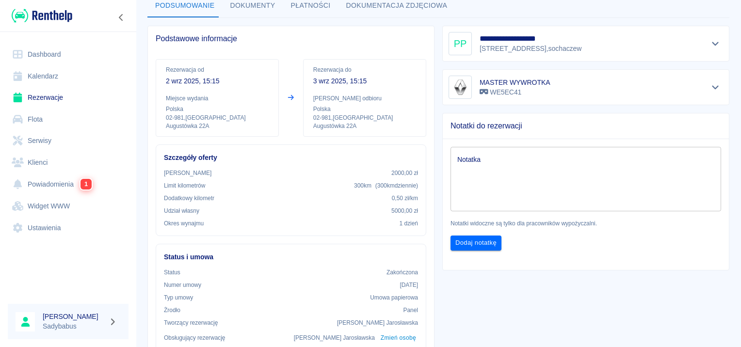
scroll to position [291, 0]
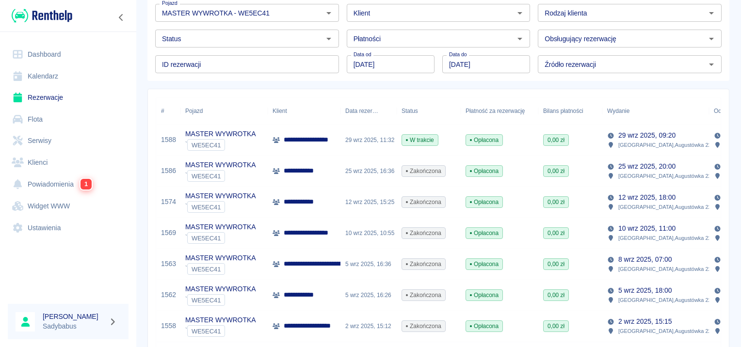
scroll to position [97, 0]
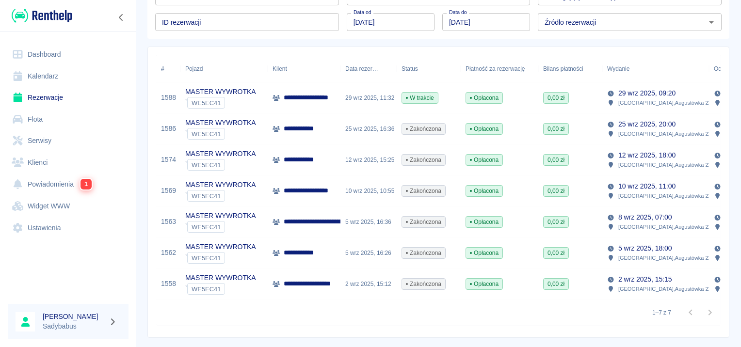
click at [290, 255] on p "**********" at bounding box center [305, 253] width 43 height 10
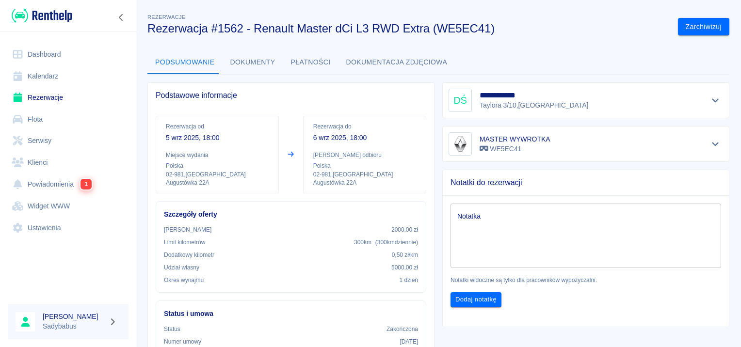
scroll to position [291, 0]
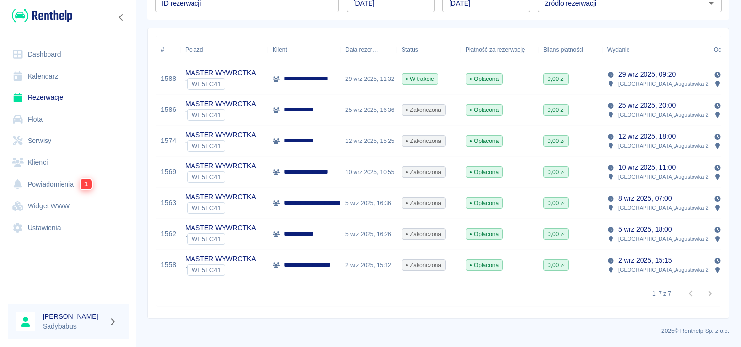
scroll to position [123, 0]
click at [307, 198] on p "**********" at bounding box center [376, 203] width 185 height 10
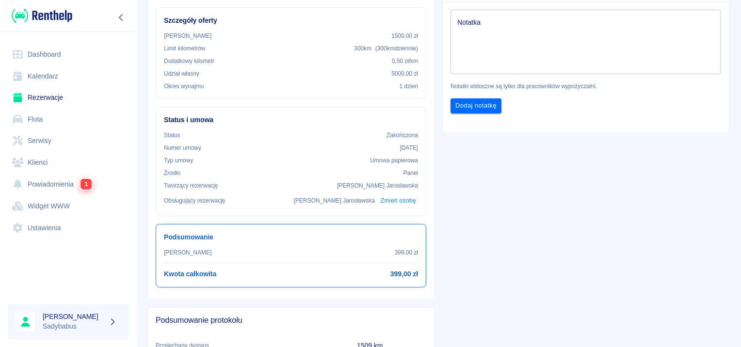
scroll to position [146, 0]
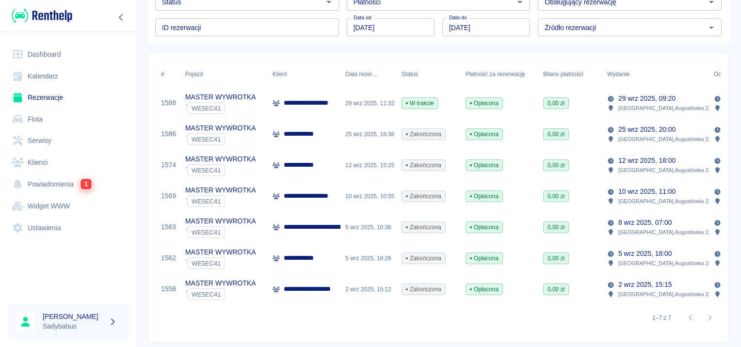
scroll to position [97, 0]
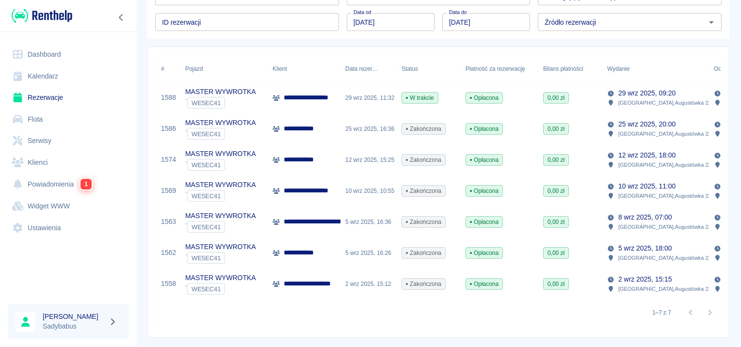
click at [327, 189] on p "**********" at bounding box center [313, 191] width 59 height 10
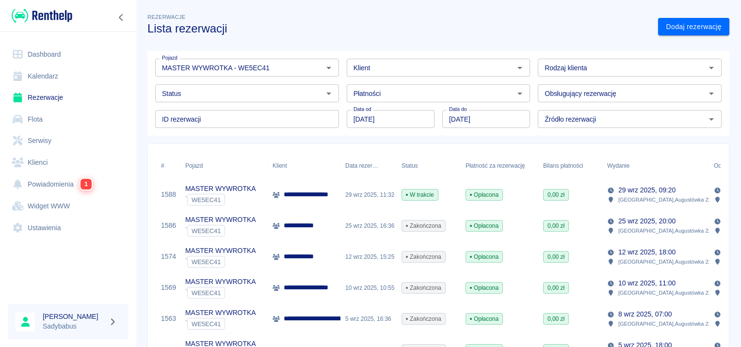
click at [324, 251] on div "**********" at bounding box center [304, 257] width 73 height 31
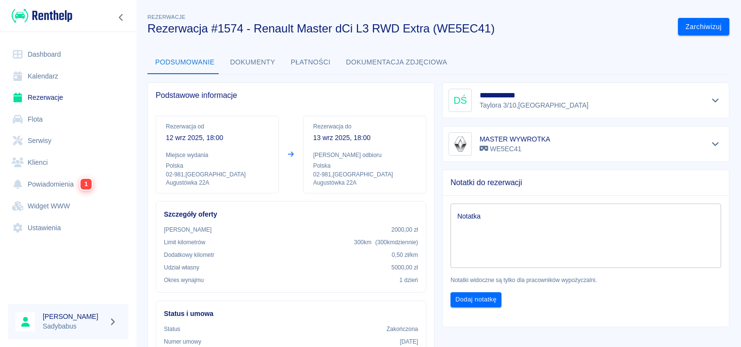
scroll to position [243, 0]
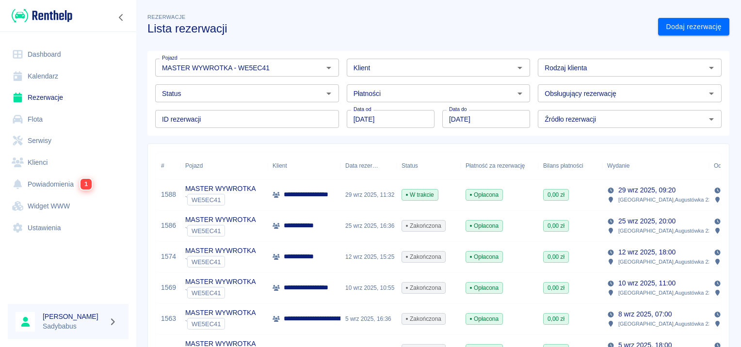
click at [336, 219] on div "**********" at bounding box center [304, 226] width 73 height 31
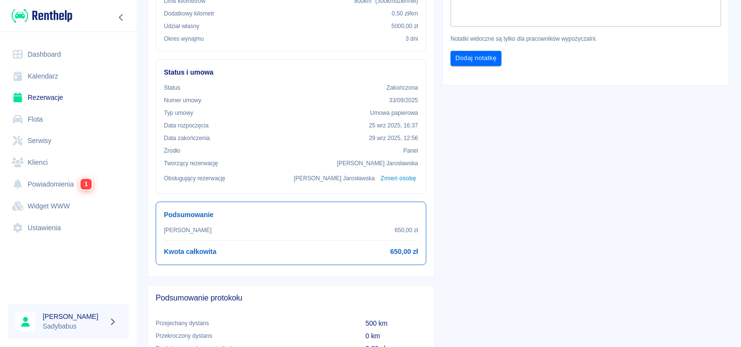
scroll to position [243, 0]
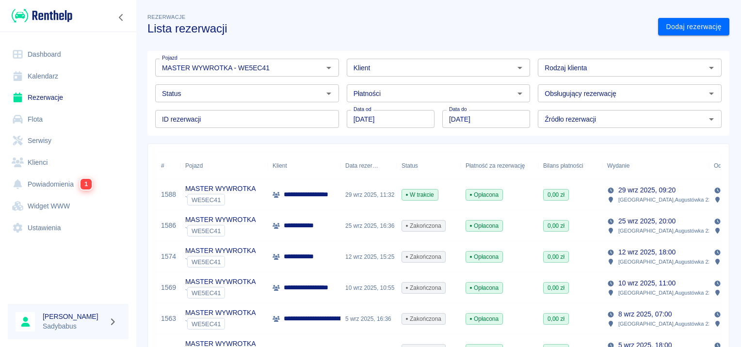
click at [300, 202] on div "**********" at bounding box center [304, 195] width 73 height 31
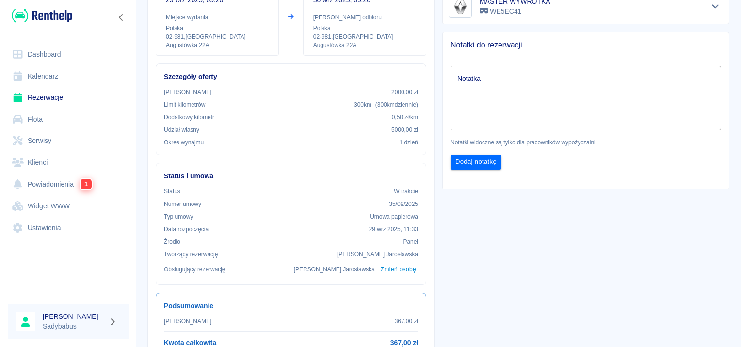
scroll to position [194, 0]
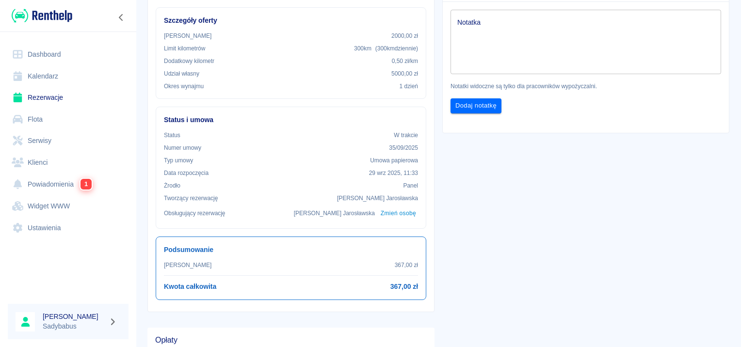
click at [62, 93] on link "Rezerwacje" at bounding box center [68, 98] width 121 height 22
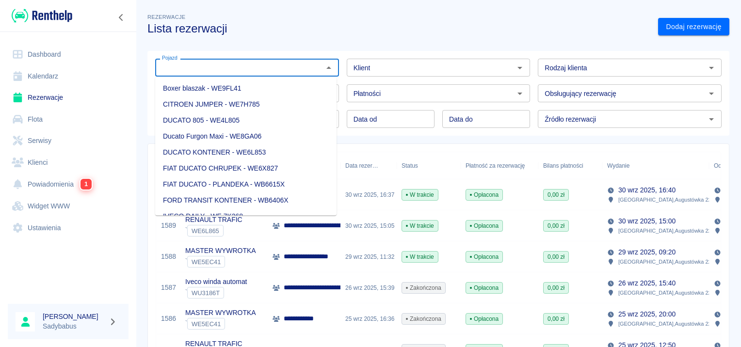
click at [206, 65] on input "Pojazd" at bounding box center [239, 68] width 162 height 12
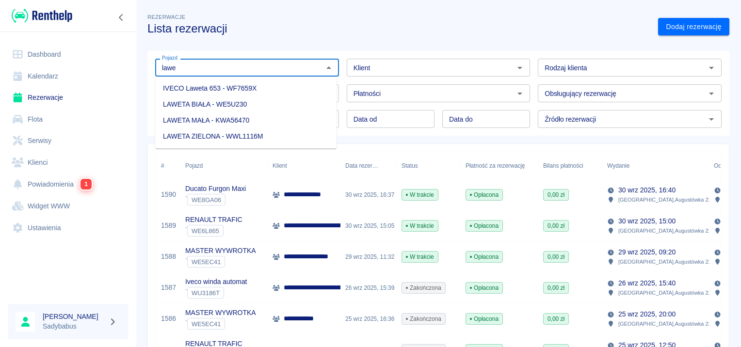
click at [230, 91] on li "IVECO Laweta 653 - WF7659X" at bounding box center [245, 89] width 181 height 16
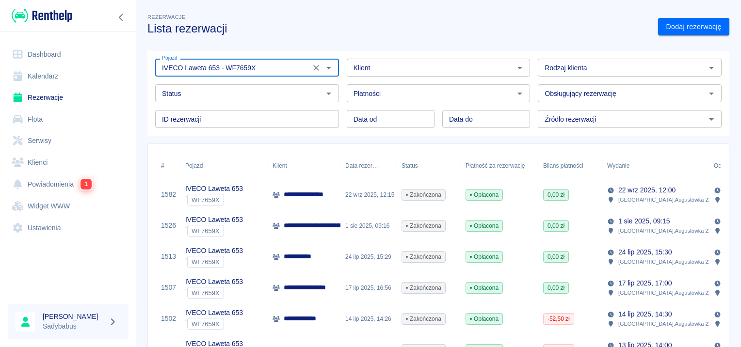
type input "IVECO Laweta 653 - WF7659X"
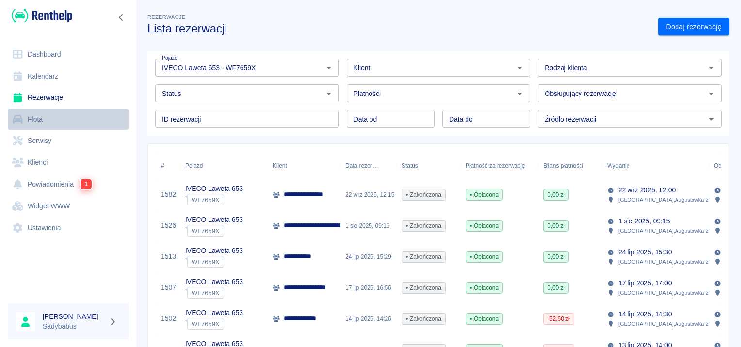
click at [45, 123] on link "Flota" at bounding box center [68, 120] width 121 height 22
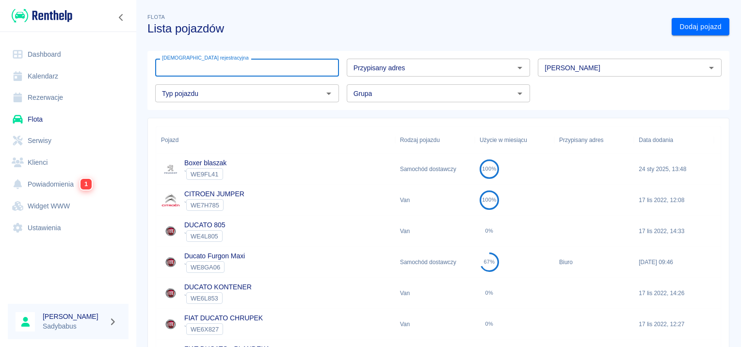
click at [272, 70] on input "[DEMOGRAPHIC_DATA] rejestracyjna" at bounding box center [247, 68] width 184 height 18
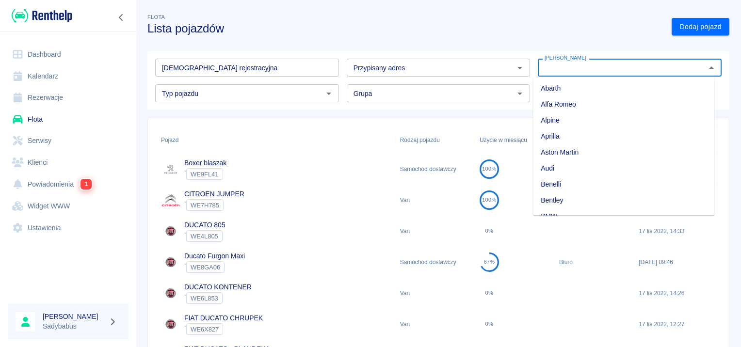
click at [565, 69] on input "[PERSON_NAME]" at bounding box center [622, 68] width 162 height 12
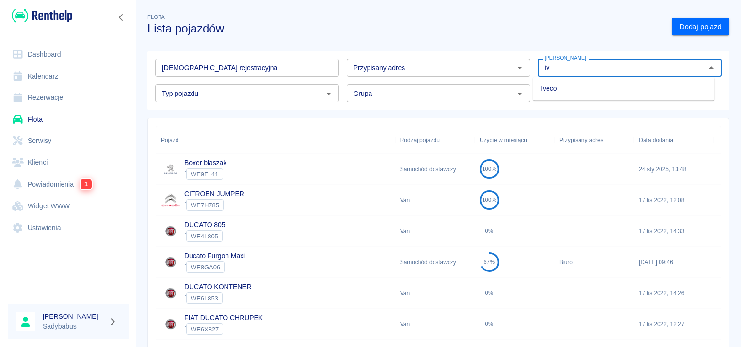
click at [567, 90] on li "Iveco" at bounding box center [623, 89] width 181 height 16
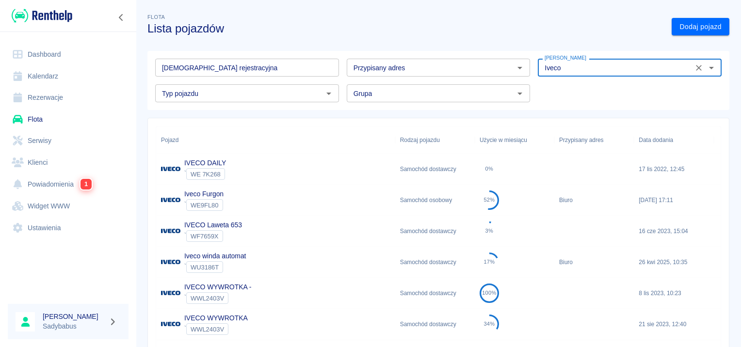
type input "Iveco"
click at [220, 225] on link "IVECO Laweta 653" at bounding box center [213, 225] width 58 height 8
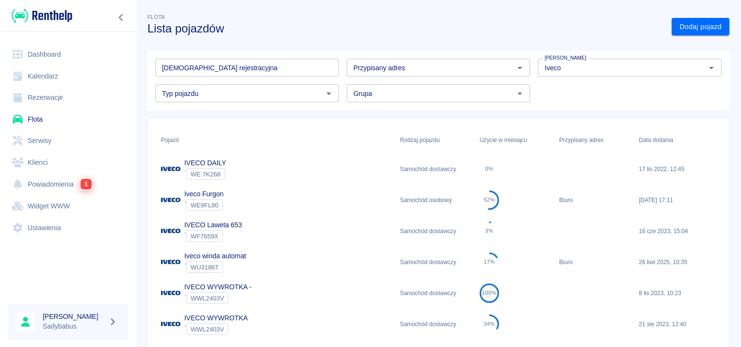
click at [200, 198] on p "Iveco Furgon" at bounding box center [203, 194] width 39 height 10
